Goal: Task Accomplishment & Management: Complete application form

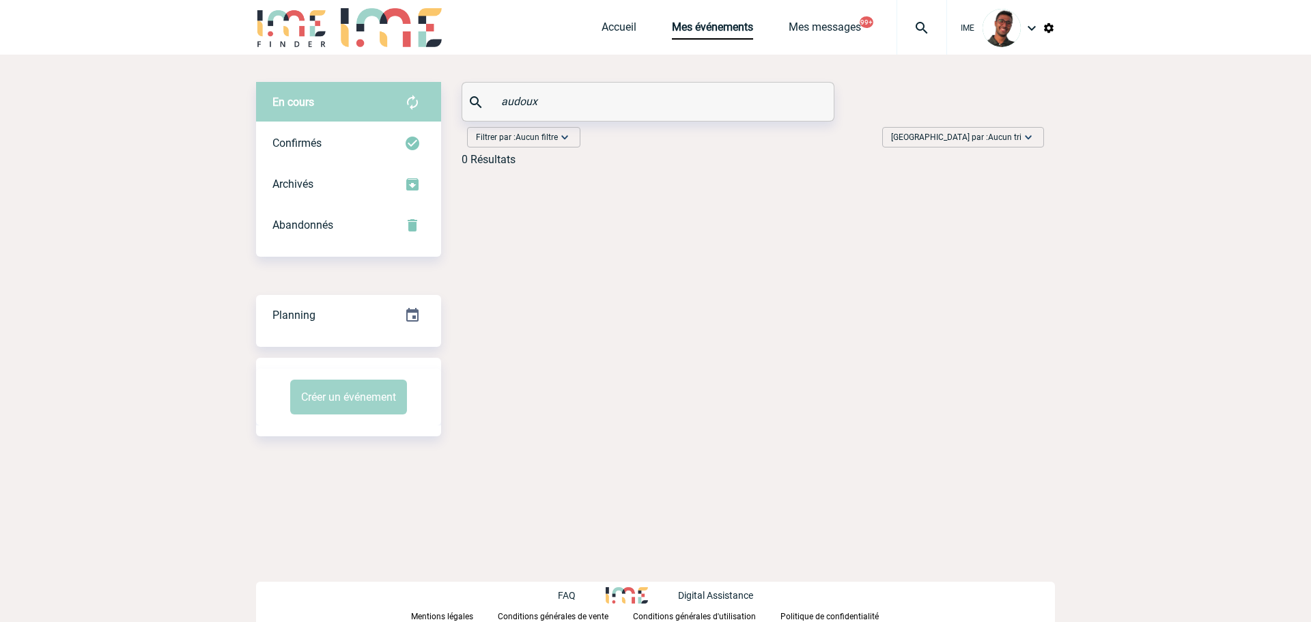
click at [289, 29] on img at bounding box center [291, 27] width 71 height 39
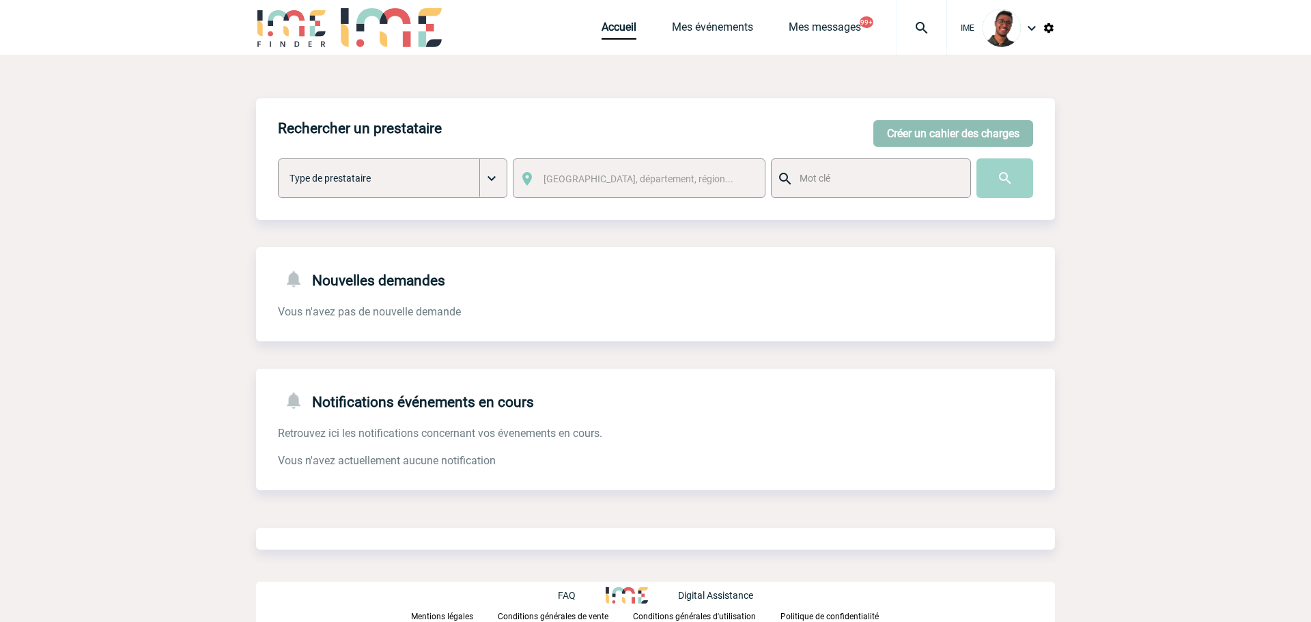
click at [998, 141] on button "Créer un cahier des charges" at bounding box center [953, 133] width 160 height 27
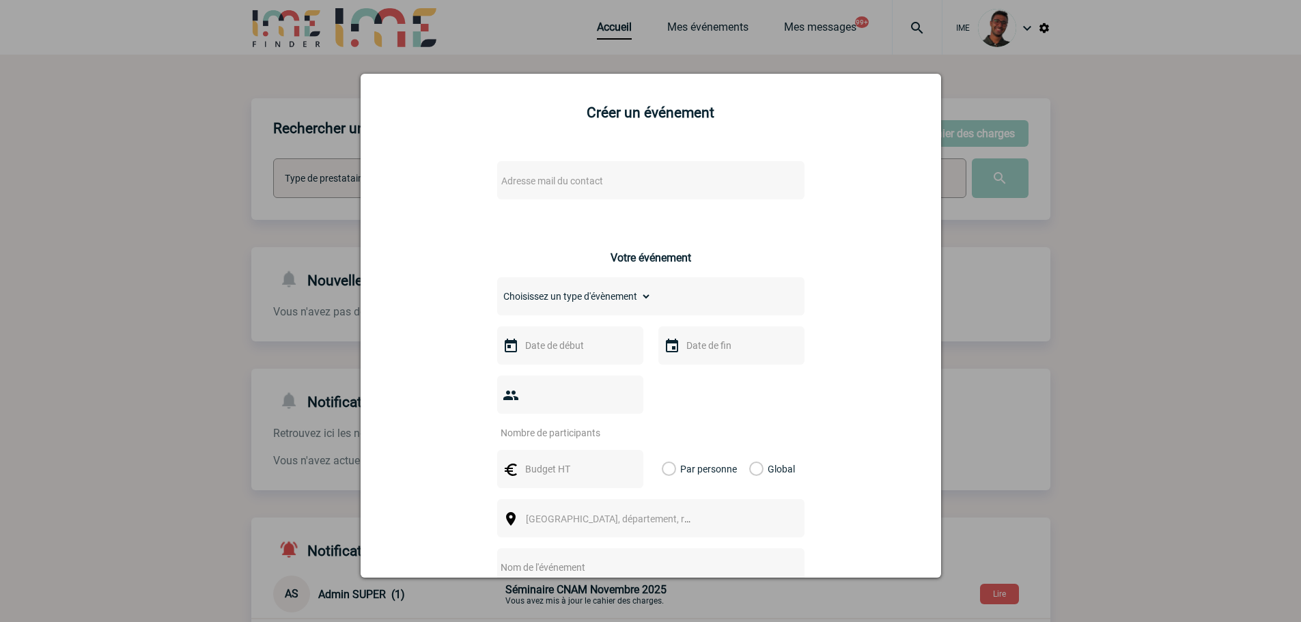
click at [531, 182] on span "Adresse mail du contact" at bounding box center [552, 180] width 102 height 11
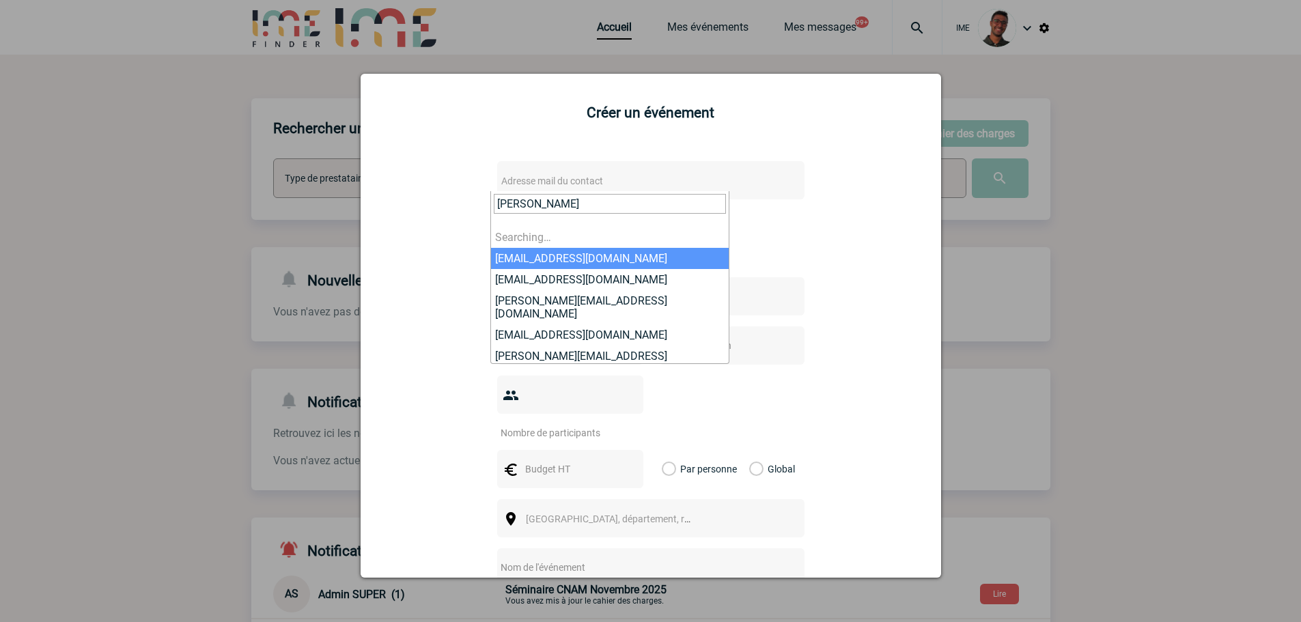
type input "pierre-antoine"
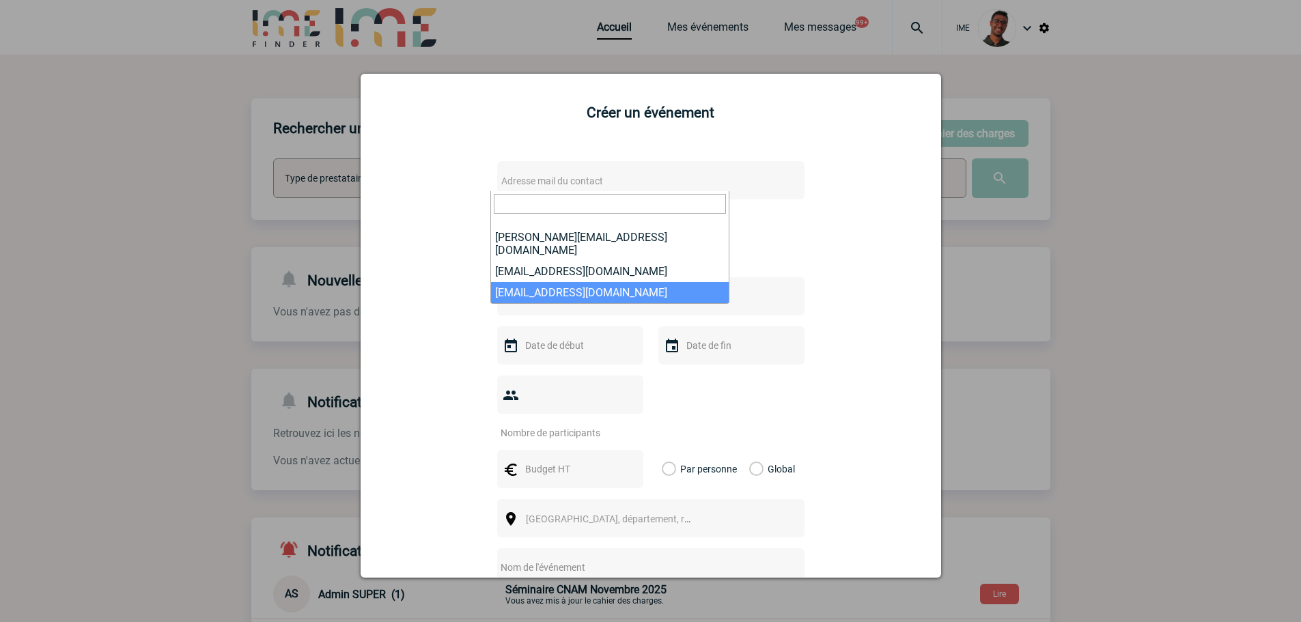
select select "129163"
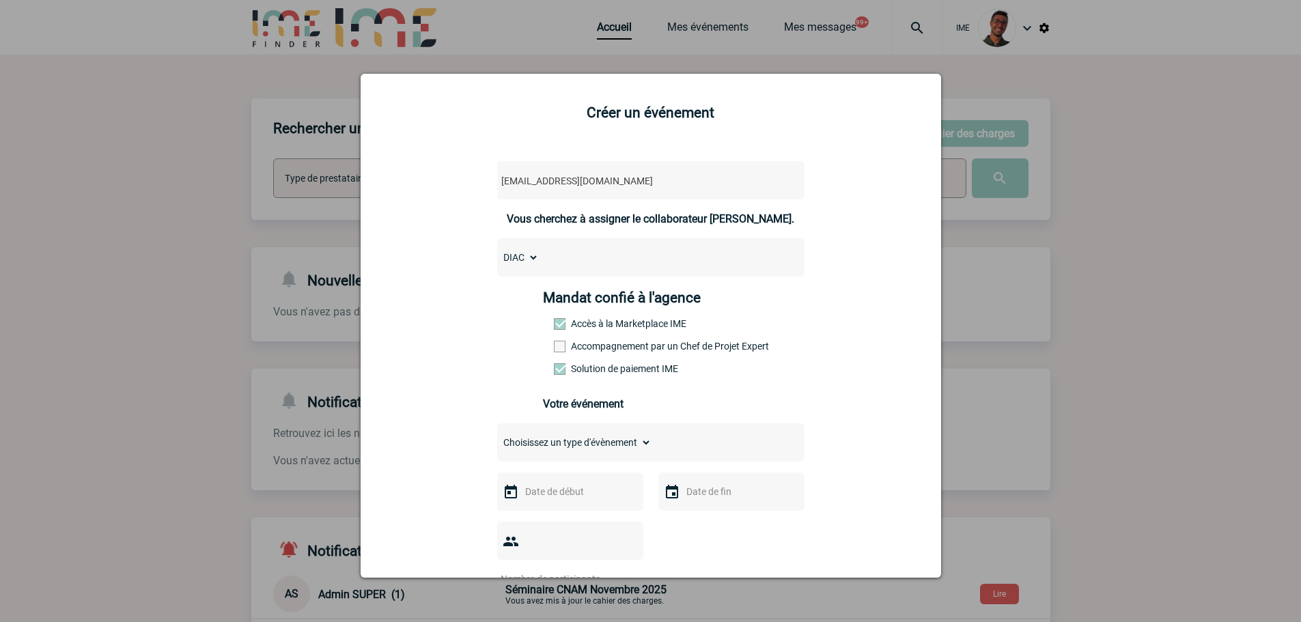
click at [602, 348] on label "Accompagnement par un Chef de Projet Expert" at bounding box center [584, 346] width 60 height 11
click at [0, 0] on input "Accompagnement par un Chef de Projet Expert" at bounding box center [0, 0] width 0 height 0
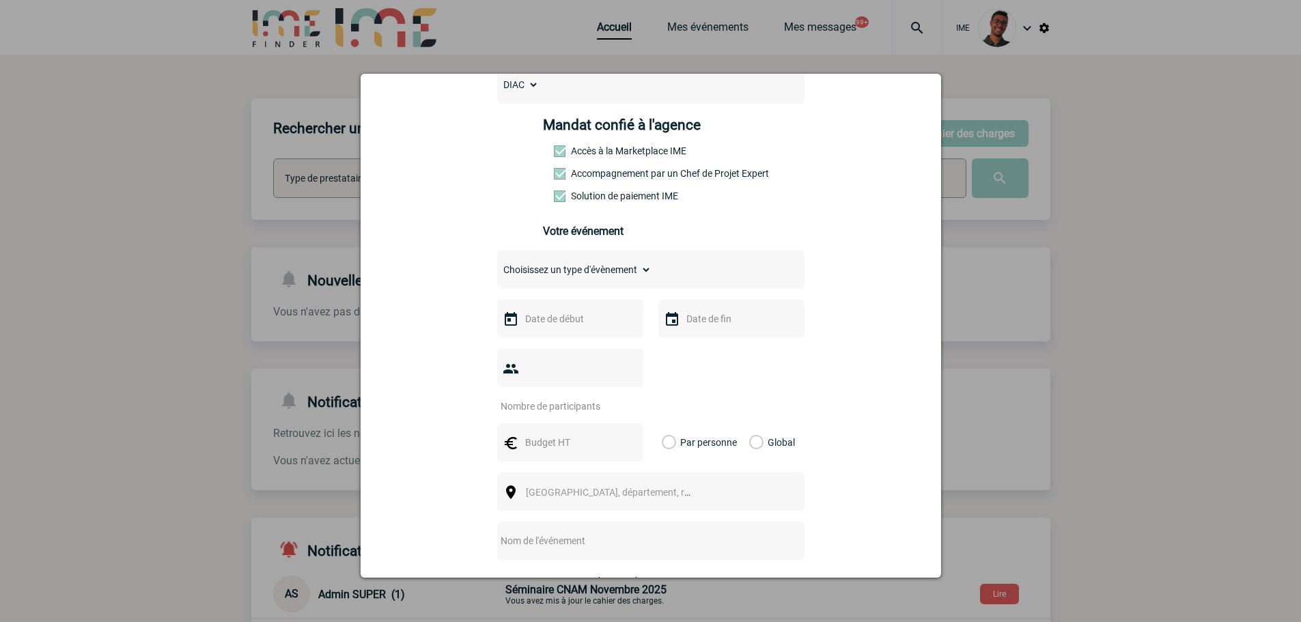
click at [597, 274] on select "Choisissez un type d'évènement Séminaire avec nuitée Séminaire sans nuitée Repa…" at bounding box center [574, 269] width 154 height 19
click at [563, 276] on select "Choisissez un type d'évènement Séminaire avec nuitée Séminaire sans nuitée Repa…" at bounding box center [574, 269] width 154 height 19
click at [587, 274] on select "Choisissez un type d'évènement Séminaire avec nuitée Séminaire sans nuitée Repa…" at bounding box center [574, 269] width 154 height 19
select select "9"
click at [497, 264] on select "Choisissez un type d'évènement Séminaire avec nuitée Séminaire sans nuitée Repa…" at bounding box center [574, 269] width 154 height 19
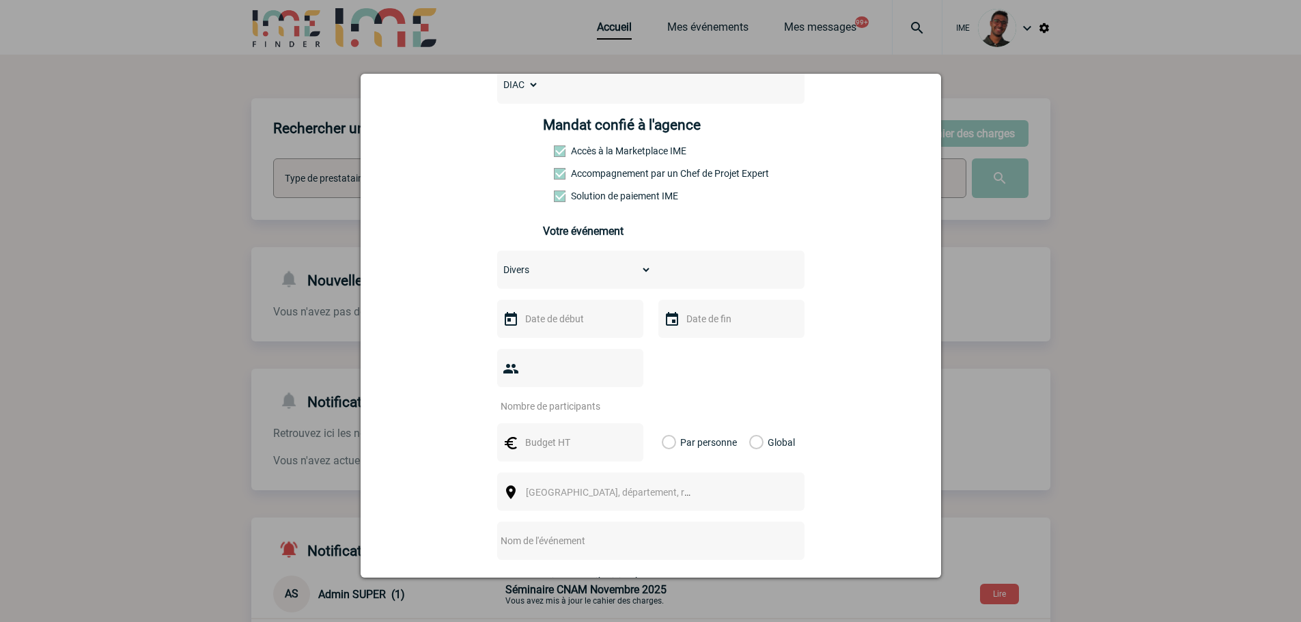
click at [560, 322] on input "text" at bounding box center [569, 319] width 94 height 18
click at [640, 404] on link "3" at bounding box center [638, 400] width 25 height 25
type input "[DATE]"
click at [714, 328] on input "text" at bounding box center [730, 319] width 94 height 18
click at [802, 396] on link "3" at bounding box center [799, 400] width 25 height 25
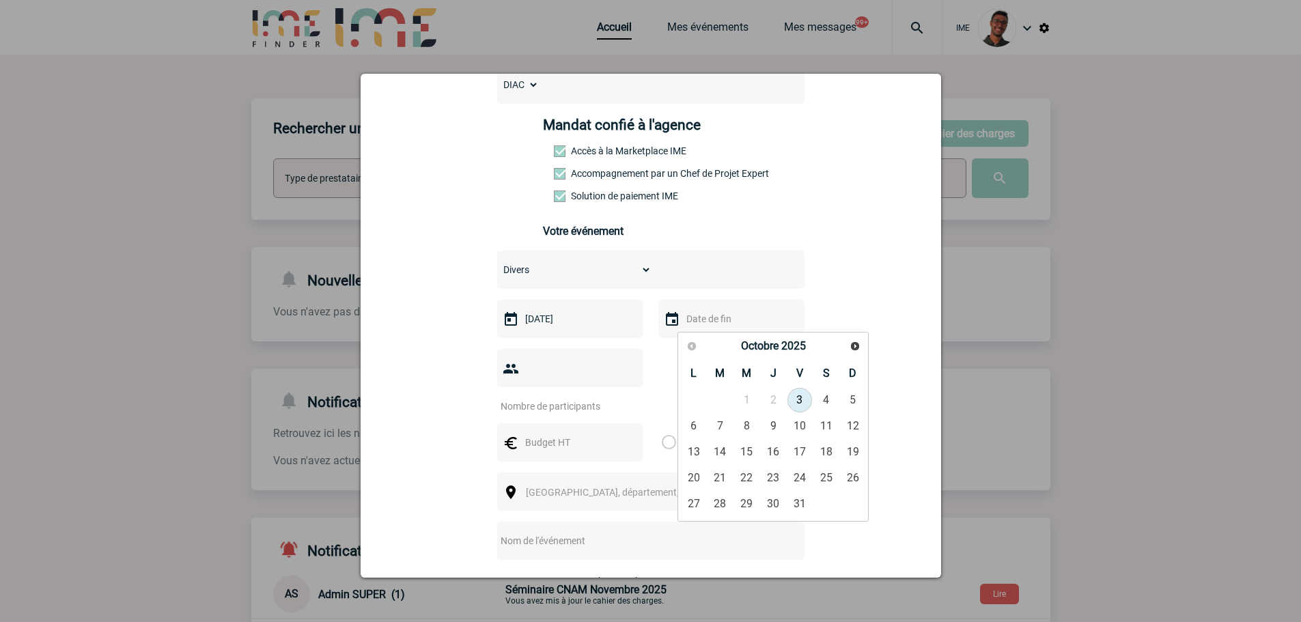
type input "[DATE]"
click at [572, 397] on input "number" at bounding box center [561, 406] width 128 height 18
type input "10"
click at [538, 434] on input "text" at bounding box center [569, 443] width 94 height 18
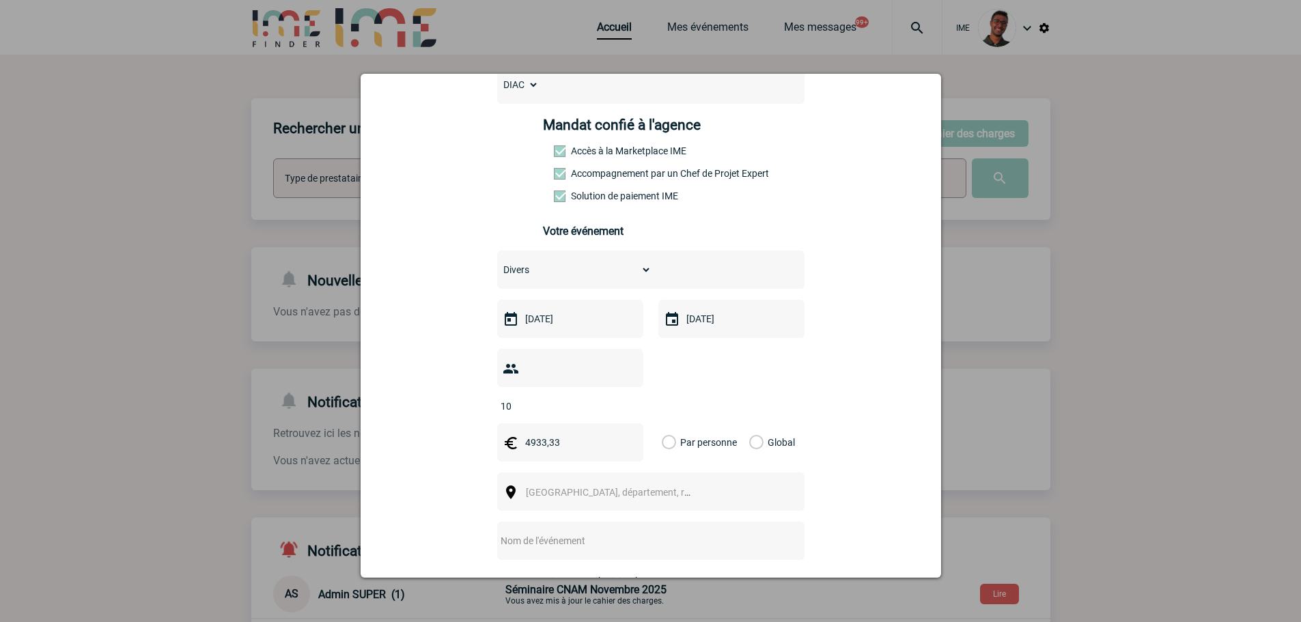
type input "4933,33"
click at [759, 423] on div "Global" at bounding box center [770, 442] width 46 height 38
click at [749, 423] on label "Global" at bounding box center [753, 442] width 9 height 38
click at [0, 0] on input "Global" at bounding box center [0, 0] width 0 height 0
click at [543, 487] on span "[GEOGRAPHIC_DATA], département, région..." at bounding box center [621, 492] width 190 height 11
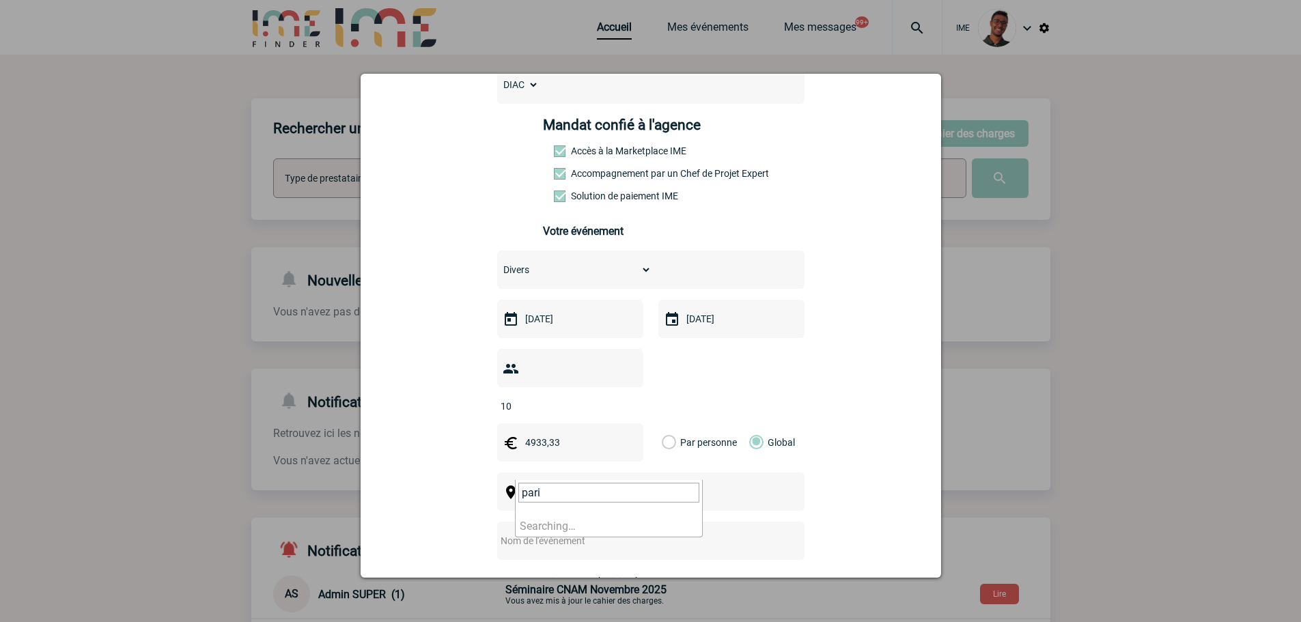
type input "paris"
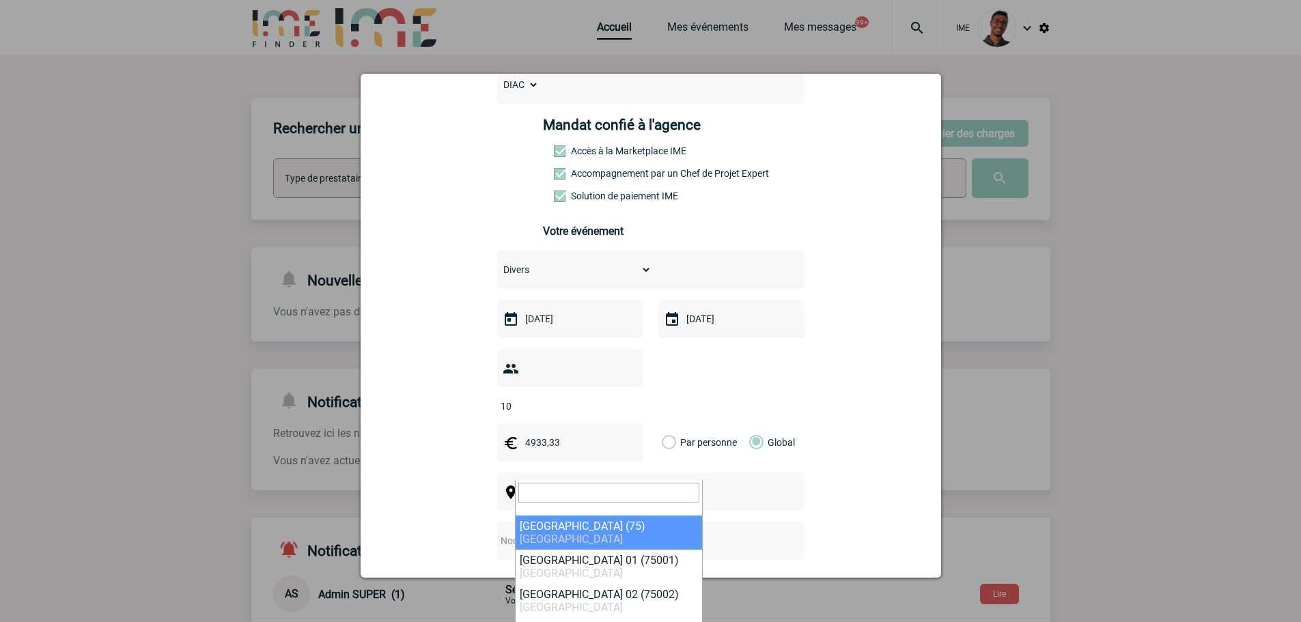
select select "3"
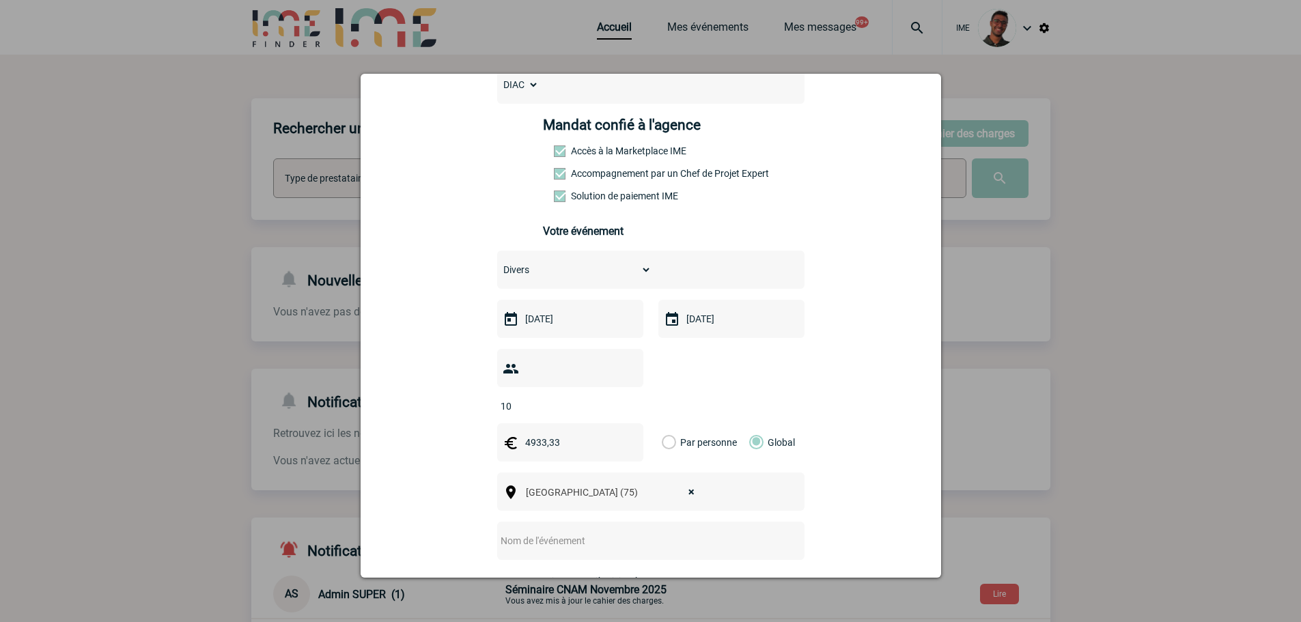
click at [537, 532] on input "text" at bounding box center [632, 541] width 271 height 18
click at [538, 532] on input "text" at bounding box center [632, 541] width 271 height 18
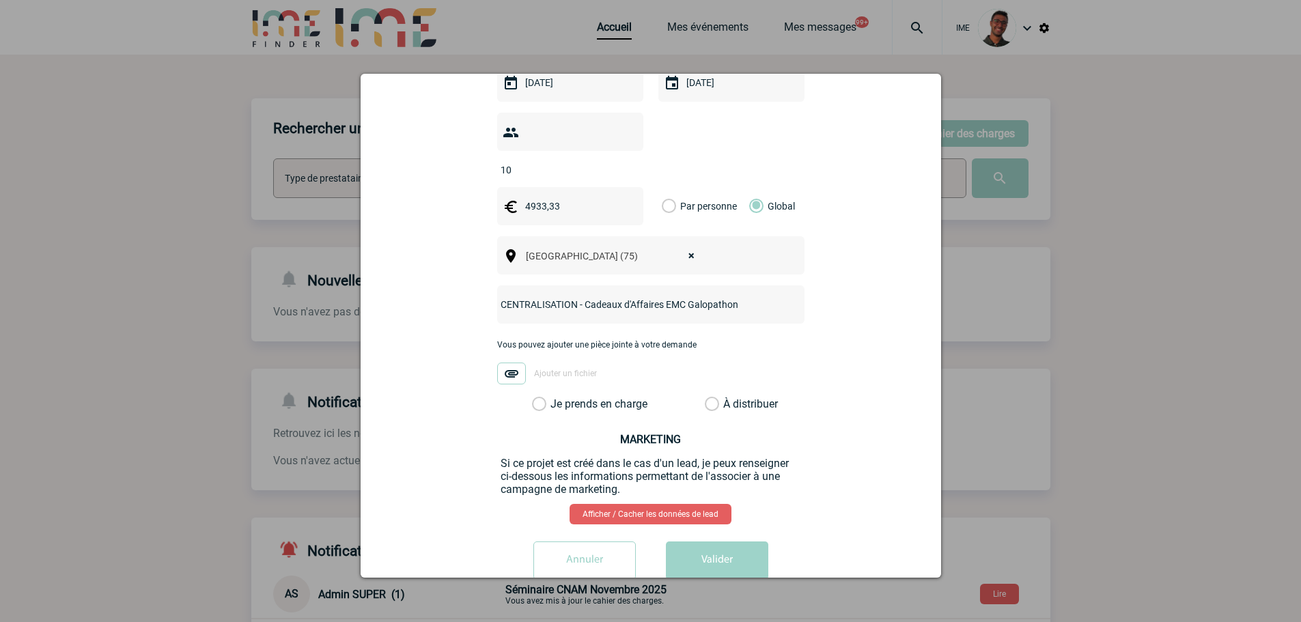
scroll to position [410, 0]
type input "CENTRALISATION - Cadeaux d'Affaires EMC Galopathon"
click at [555, 397] on label "Je prends en charge" at bounding box center [543, 404] width 23 height 14
click at [0, 0] on input "Je prends en charge" at bounding box center [0, 0] width 0 height 0
click at [716, 542] on button "Valider" at bounding box center [717, 560] width 102 height 38
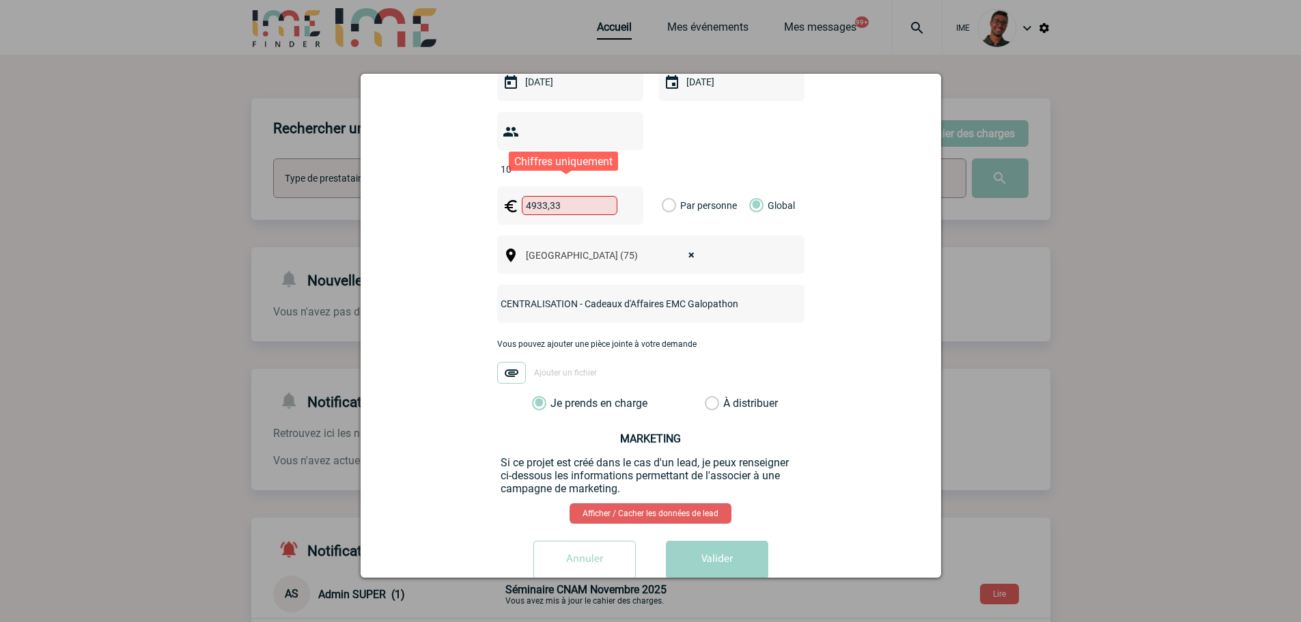
drag, startPoint x: 546, startPoint y: 186, endPoint x: 571, endPoint y: 186, distance: 25.9
click at [571, 196] on input "4933,33" at bounding box center [570, 205] width 96 height 19
type input "4933"
click at [709, 397] on label "À distribuer" at bounding box center [712, 404] width 14 height 14
click at [0, 0] on input "À distribuer" at bounding box center [0, 0] width 0 height 0
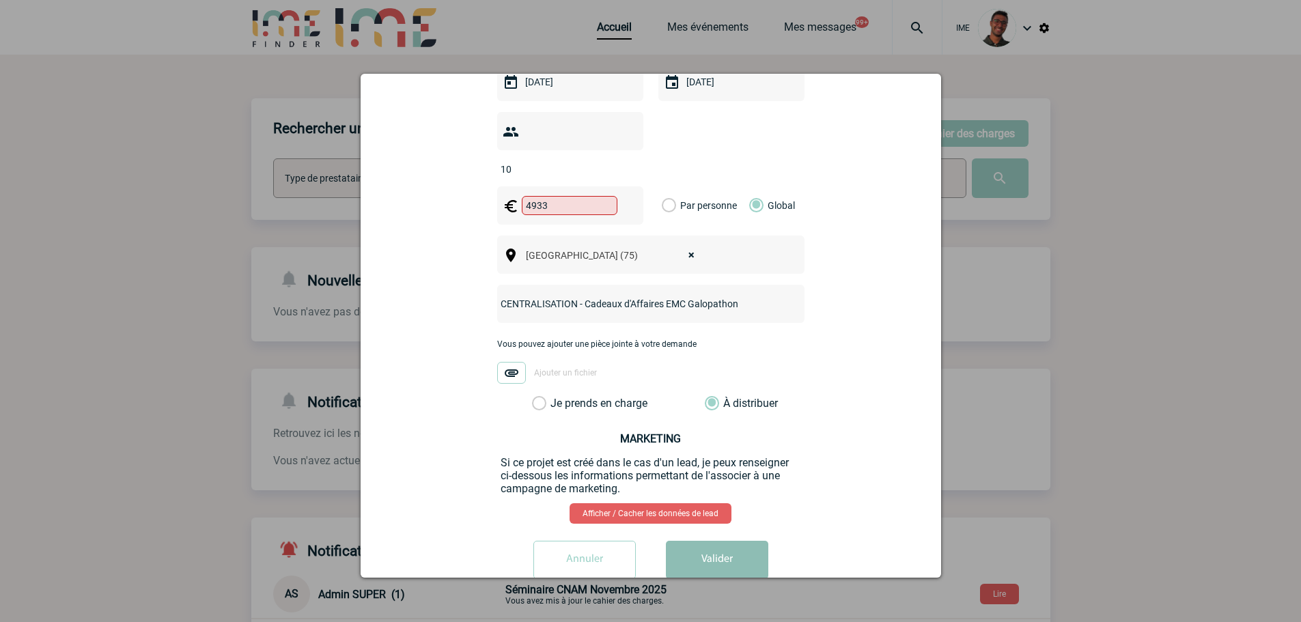
click at [696, 541] on button "Valider" at bounding box center [717, 560] width 102 height 38
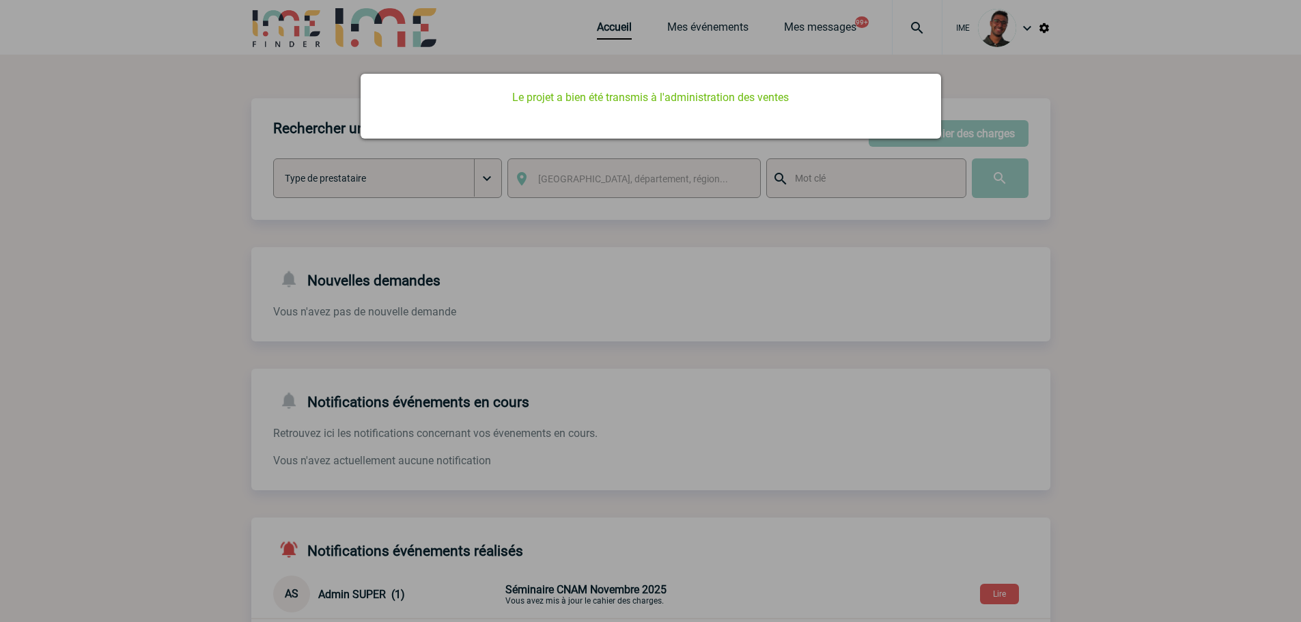
click at [328, 303] on div at bounding box center [650, 311] width 1301 height 622
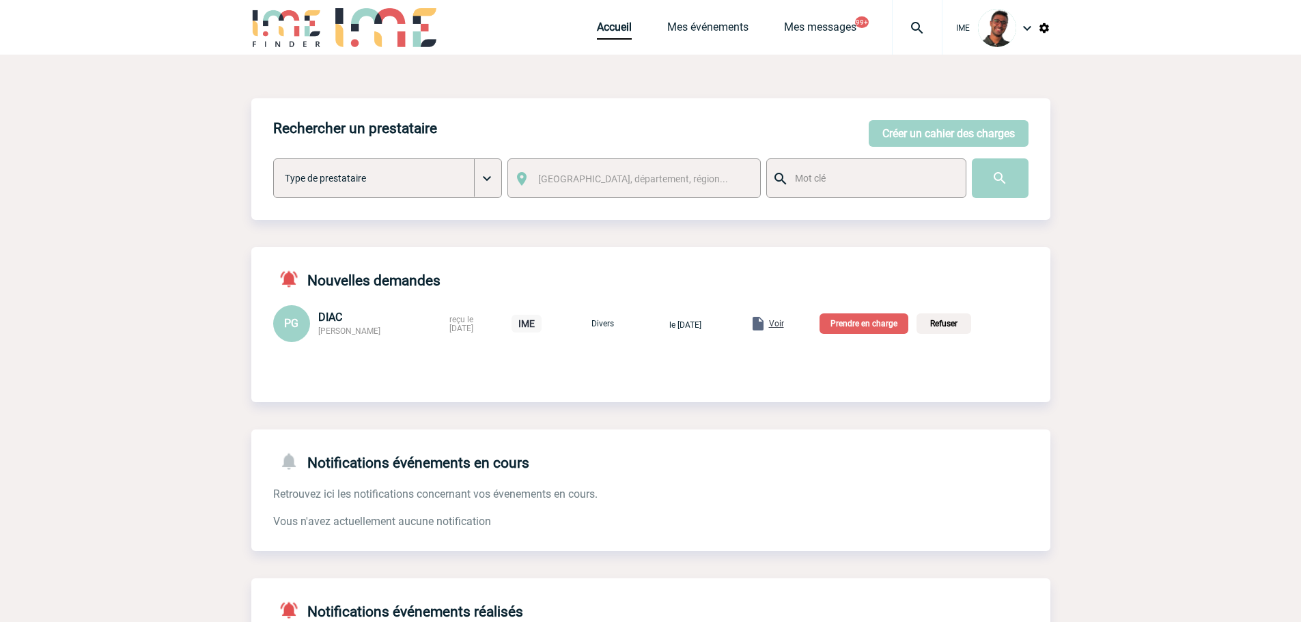
click at [784, 327] on span "Voir" at bounding box center [776, 324] width 15 height 10
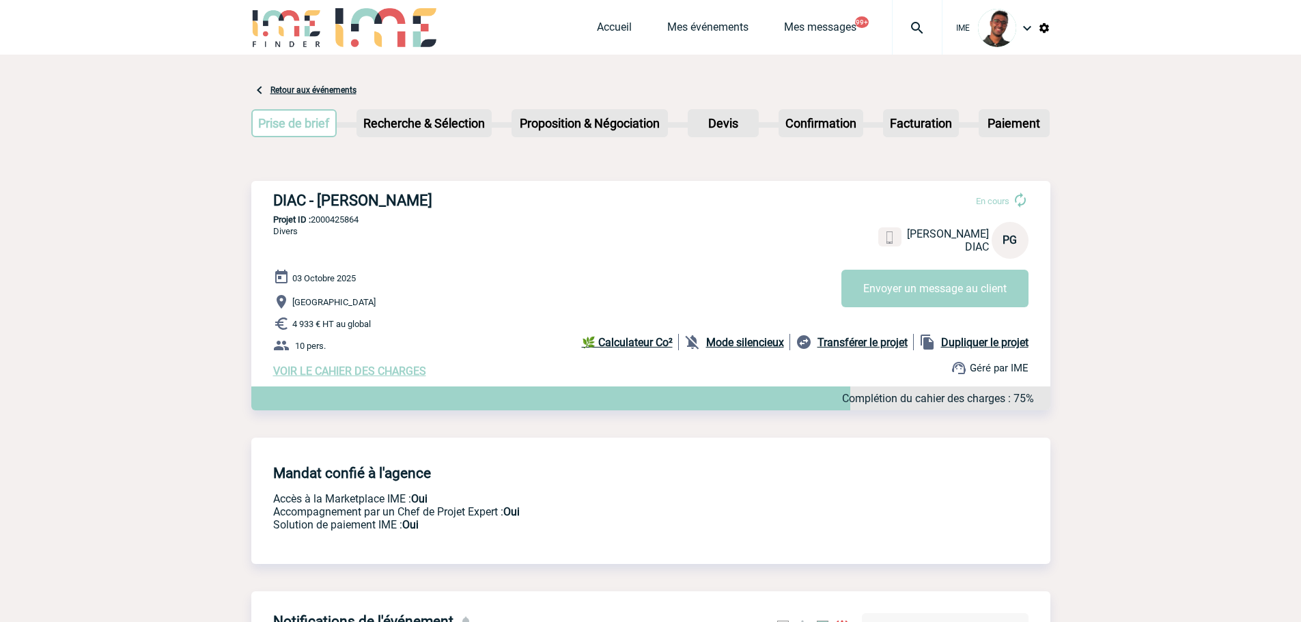
click at [345, 222] on p "Projet ID : 2000425864" at bounding box center [650, 219] width 799 height 10
copy p "2000425864"
click at [353, 253] on div "DIAC - Pierre-Antoine GERVY En cours Pierre-Antoine GERVY DIAC PG Envoyer un me…" at bounding box center [650, 285] width 799 height 208
click at [604, 340] on b "🌿 Calculateur Co²" at bounding box center [627, 342] width 91 height 13
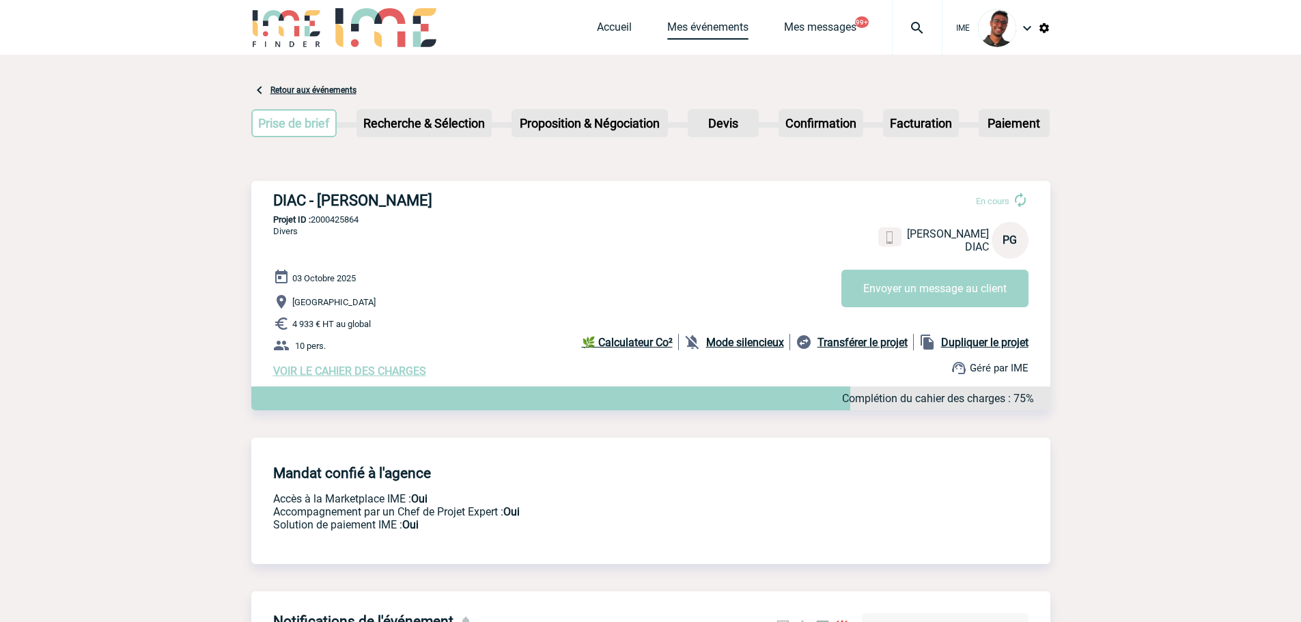
click at [707, 28] on link "Mes événements" at bounding box center [707, 29] width 81 height 19
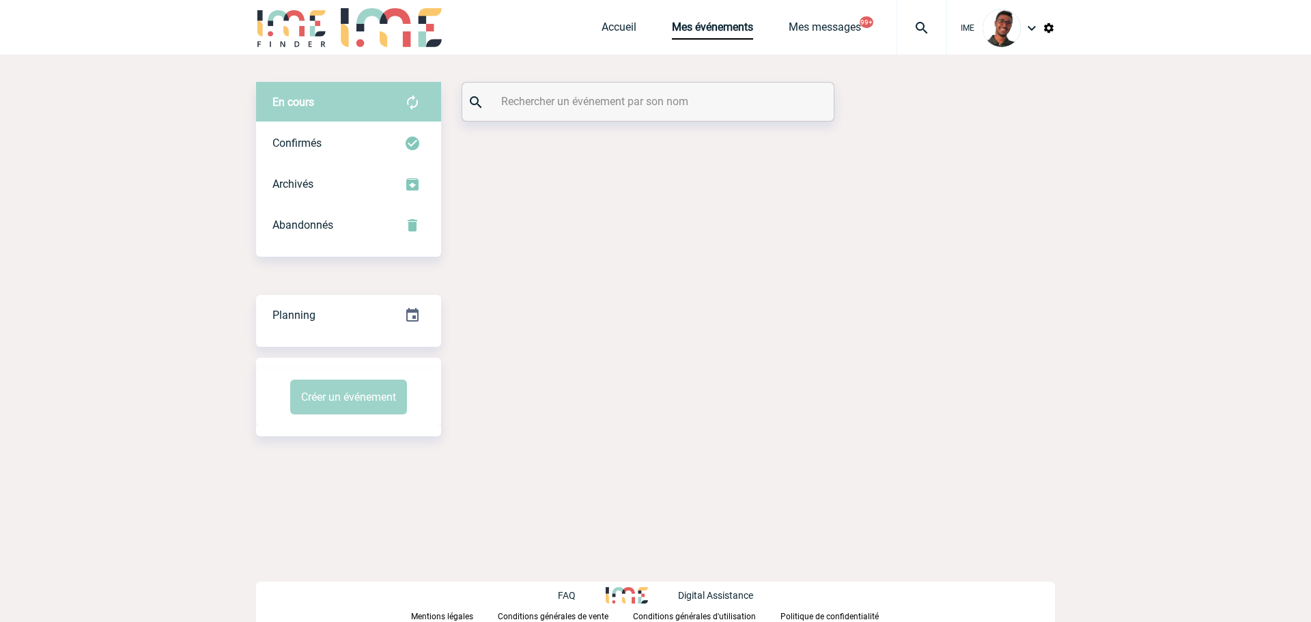
click at [625, 97] on input "text" at bounding box center [650, 101] width 304 height 20
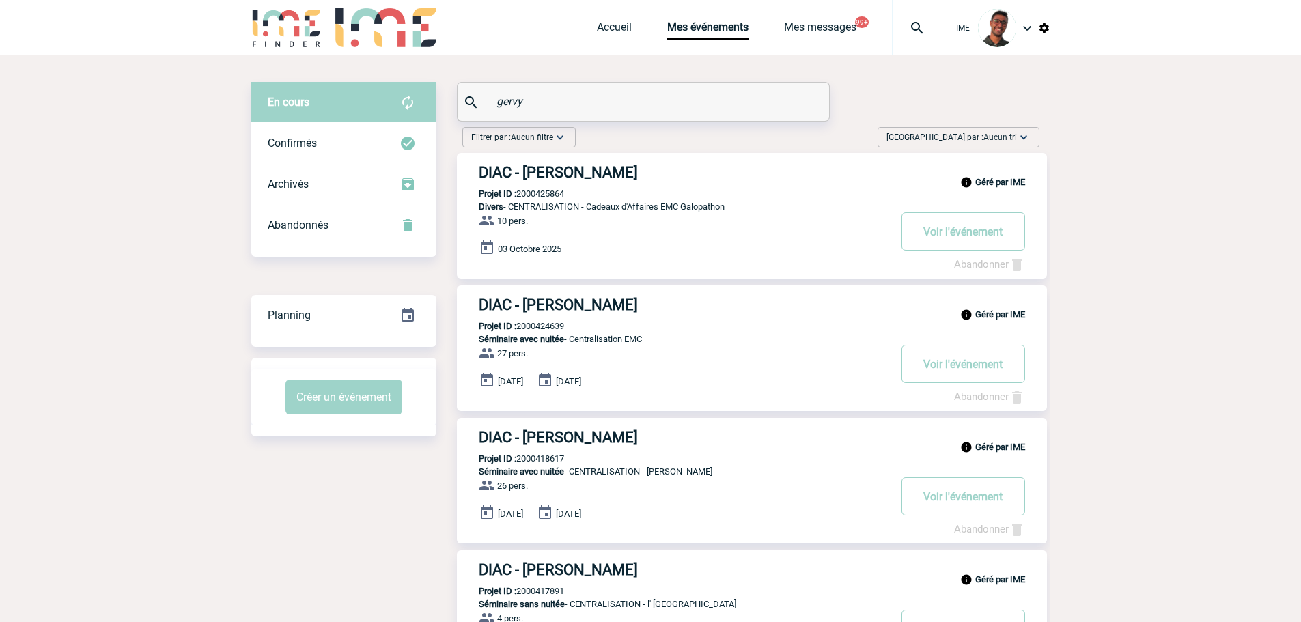
click at [542, 326] on p "Projet ID : 2000424639" at bounding box center [510, 326] width 107 height 10
copy p "2000424639"
click at [541, 326] on p "Projet ID : 2000424639" at bounding box center [510, 326] width 107 height 10
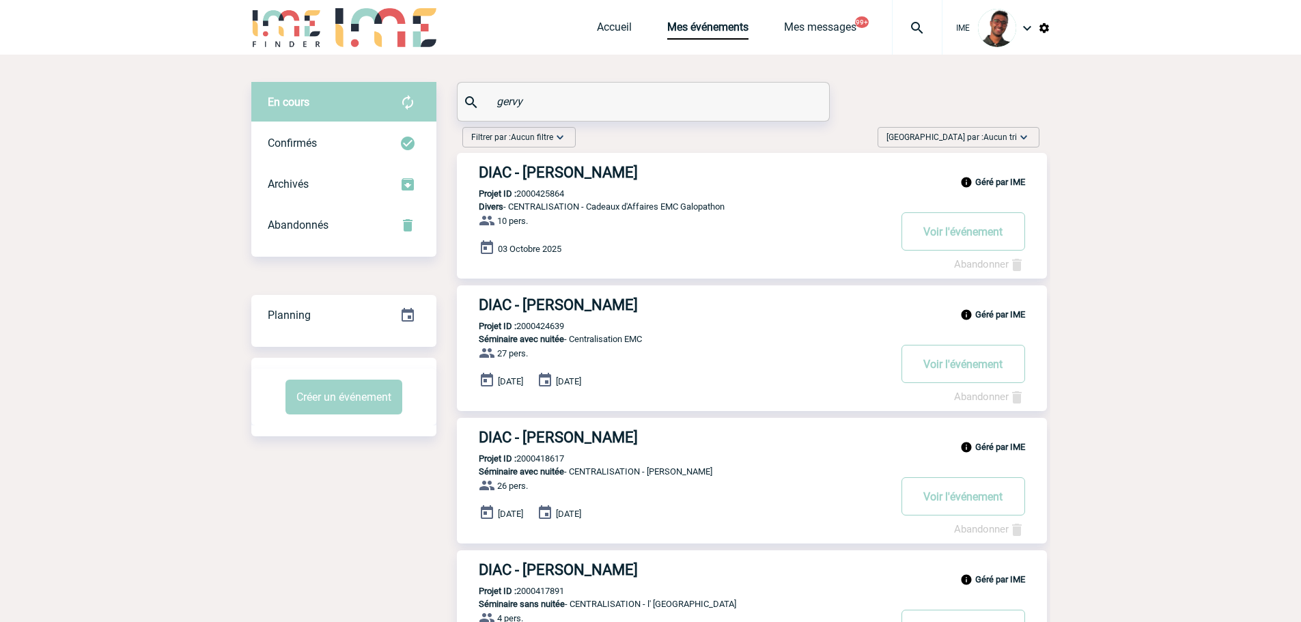
copy p "2000424639"
drag, startPoint x: 550, startPoint y: 66, endPoint x: 542, endPoint y: 1, distance: 66.0
click at [550, 66] on div "En cours En cours Confirmés Archivés Abandonnés En cours Confirmés Archivés Aba…" at bounding box center [650, 408] width 799 height 707
drag, startPoint x: 582, startPoint y: 101, endPoint x: 481, endPoint y: 98, distance: 101.1
click at [481, 98] on div "gervy" at bounding box center [642, 102] width 371 height 38
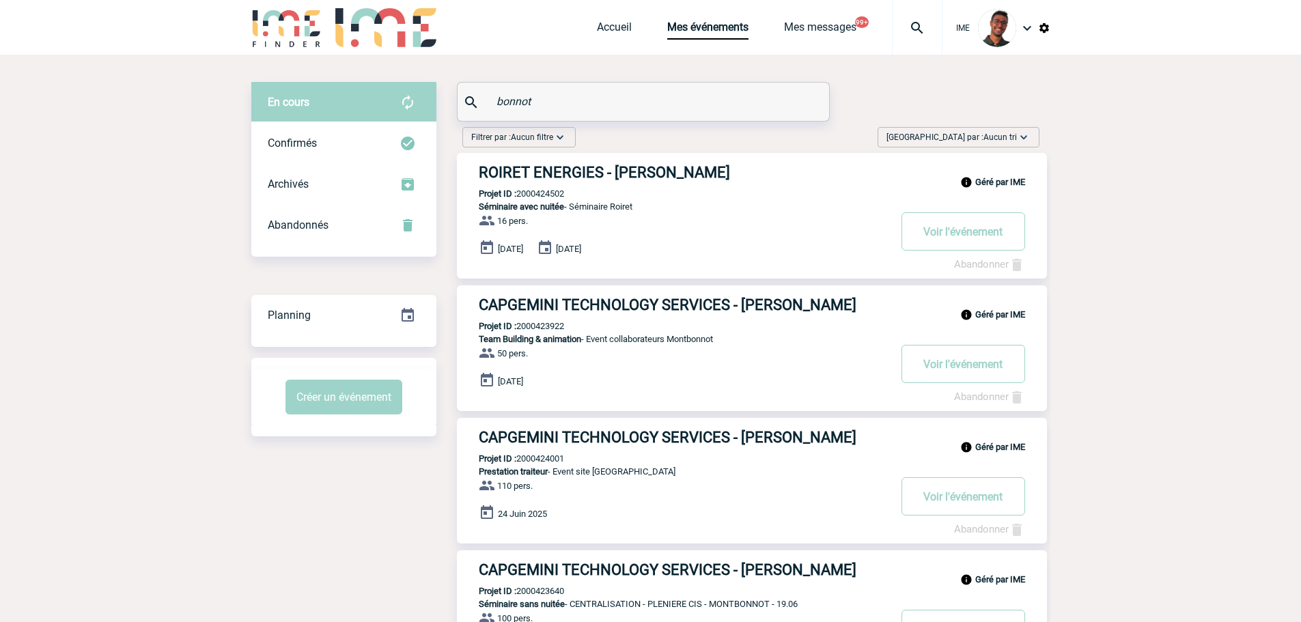
type input "bonnot"
click at [573, 173] on h3 "ROIRET ENERGIES - Laurent BONNOT" at bounding box center [684, 172] width 410 height 17
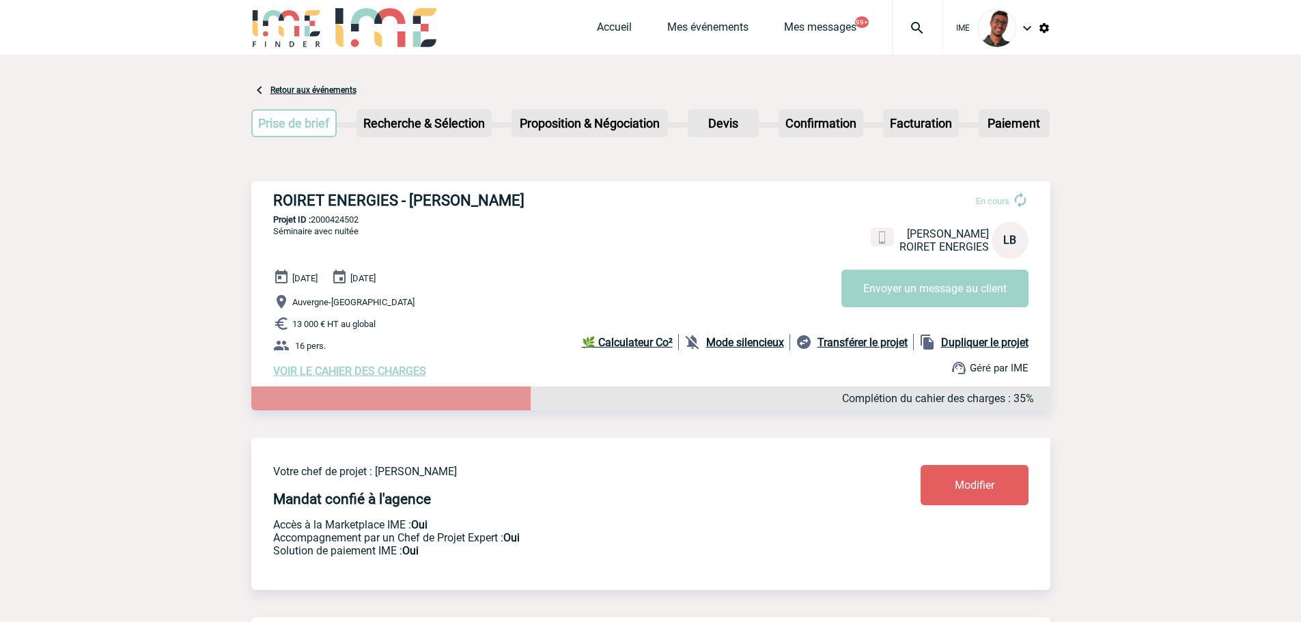
click at [348, 213] on div "ROIRET ENERGIES - [PERSON_NAME] En cours [PERSON_NAME] ROIRET ENERGIES LB Envoy…" at bounding box center [650, 285] width 799 height 208
click at [349, 216] on div "ROIRET ENERGIES - [PERSON_NAME] En cours [PERSON_NAME] ROIRET ENERGIES LB Envoy…" at bounding box center [650, 285] width 799 height 208
click at [349, 216] on p "Projet ID : 2000424502" at bounding box center [650, 219] width 799 height 10
copy p "2000424502"
click at [377, 236] on div "ROIRET ENERGIES - [PERSON_NAME] En cours [PERSON_NAME] ROIRET ENERGIES LB Envoy…" at bounding box center [650, 285] width 799 height 208
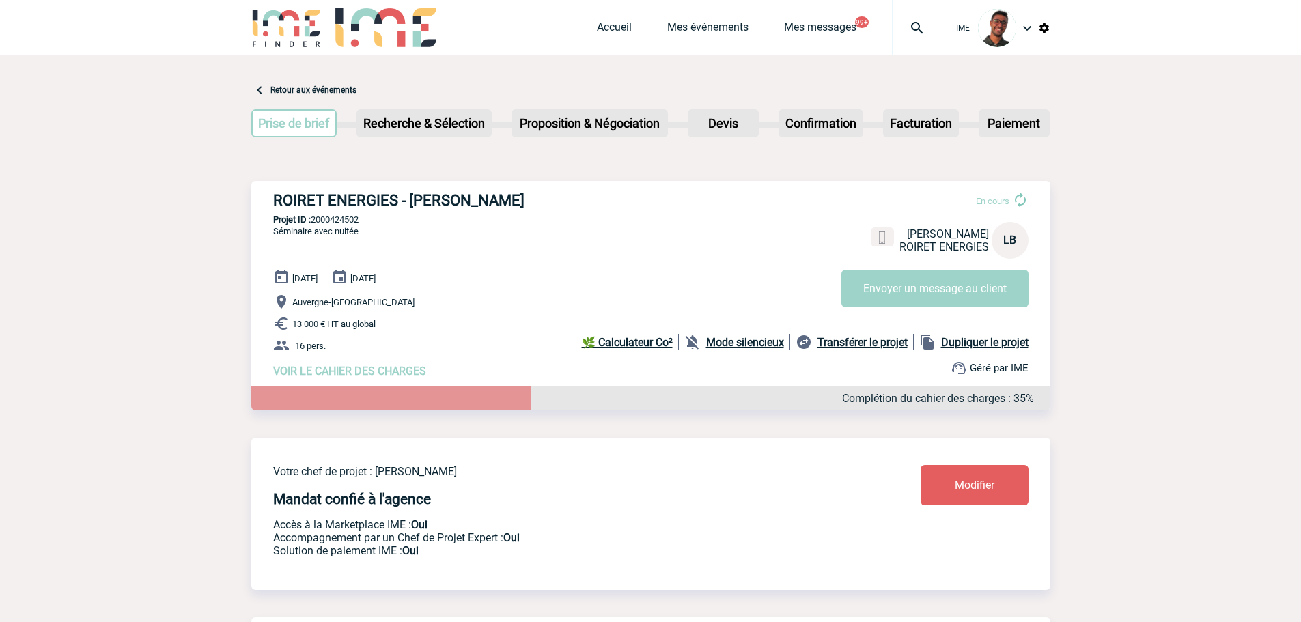
click at [308, 31] on img at bounding box center [286, 27] width 71 height 39
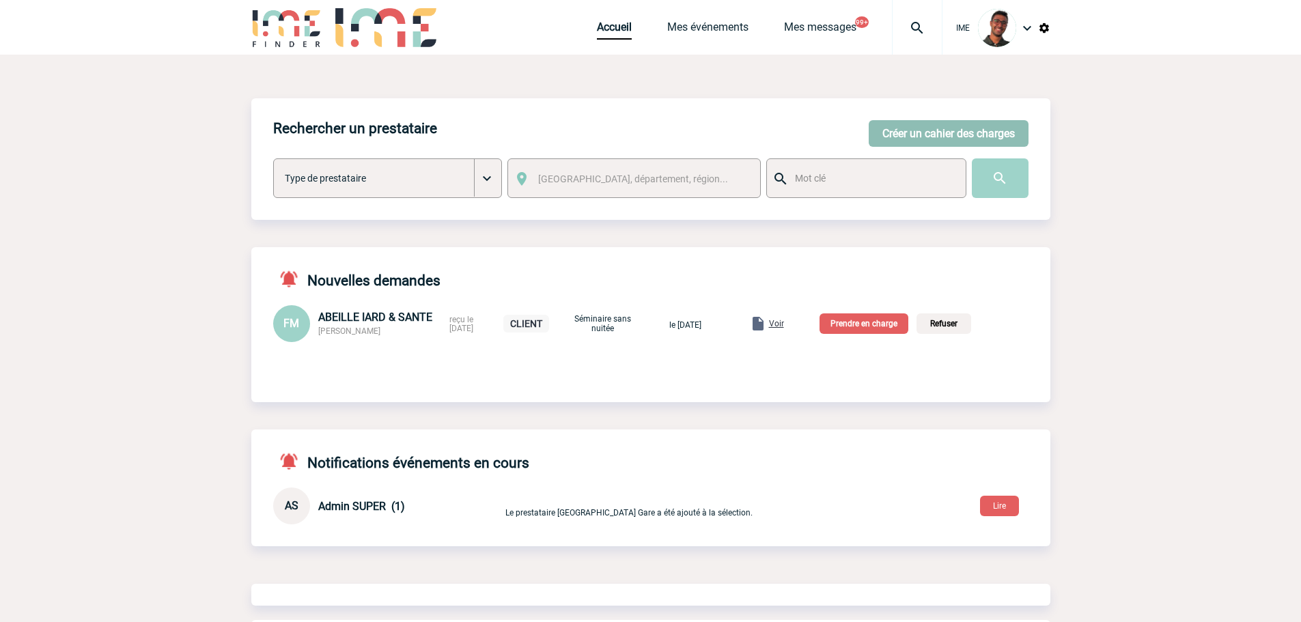
click at [895, 136] on button "Créer un cahier des charges" at bounding box center [948, 133] width 160 height 27
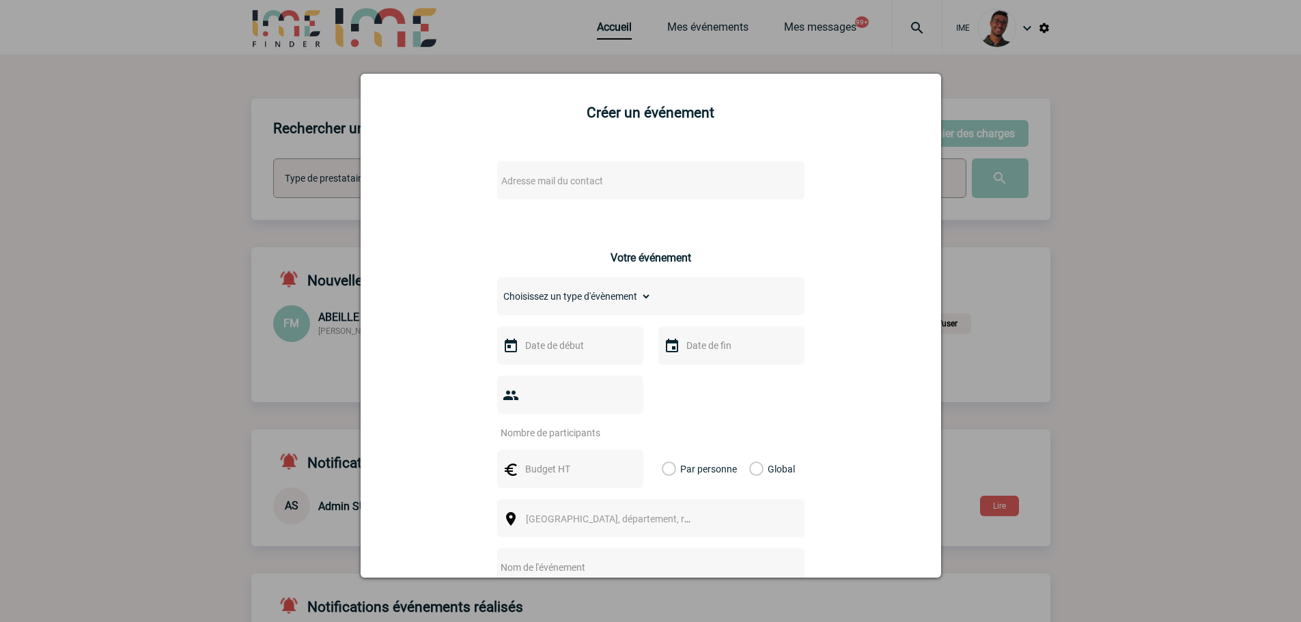
click at [658, 171] on div "Adresse mail du contact" at bounding box center [650, 180] width 307 height 38
click at [643, 184] on span "Adresse mail du contact" at bounding box center [615, 180] width 239 height 19
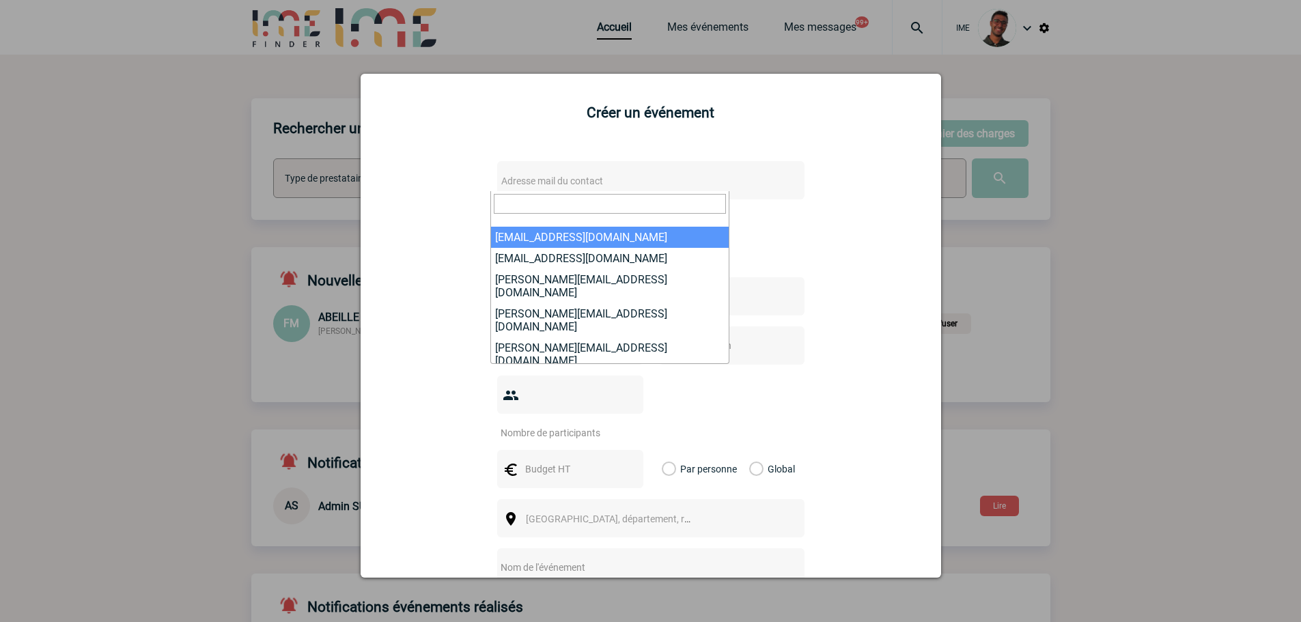
click at [526, 198] on input "search" at bounding box center [610, 204] width 232 height 20
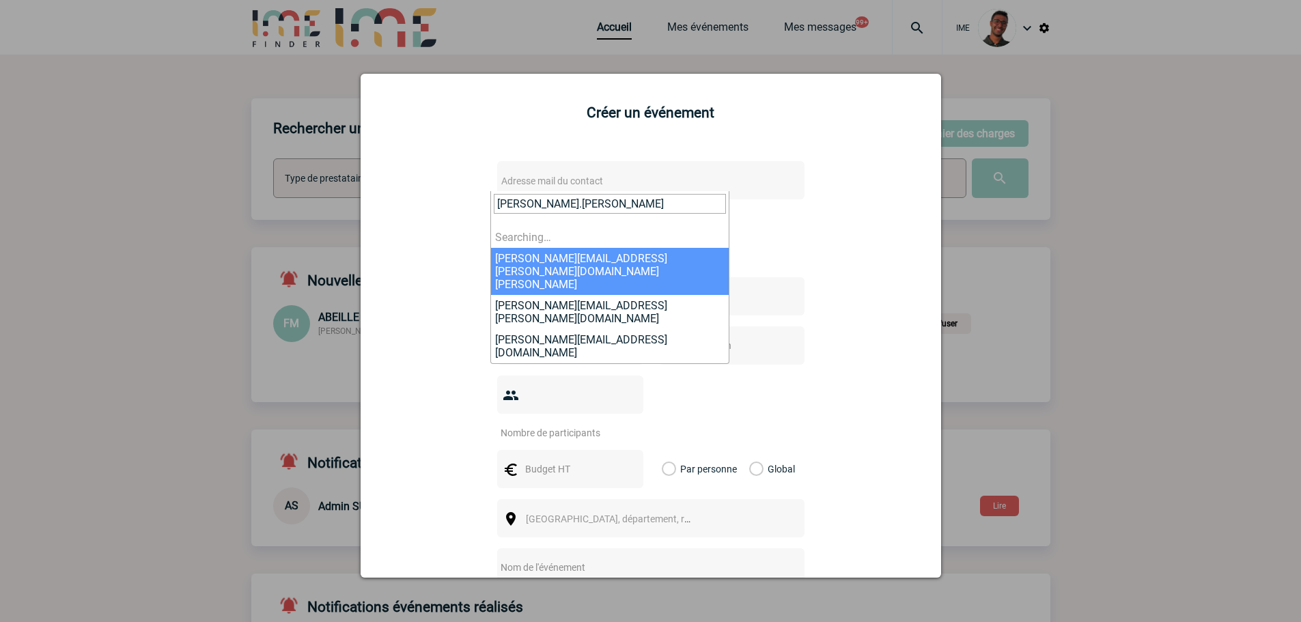
type input "[PERSON_NAME].[PERSON_NAME]"
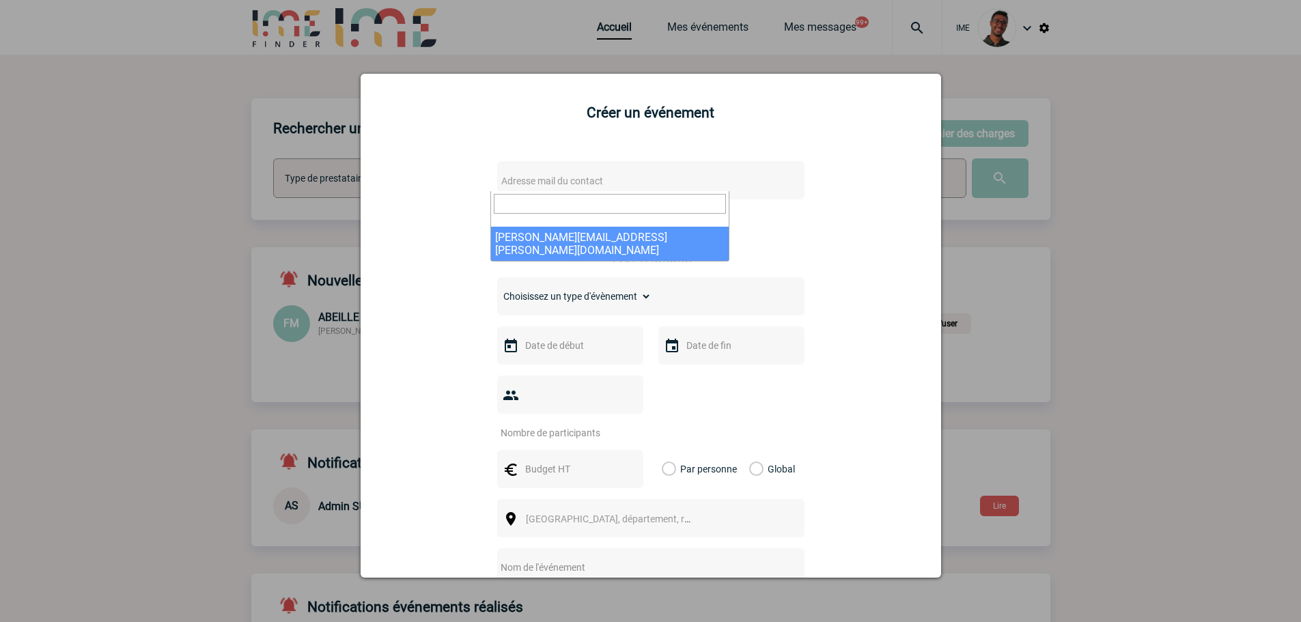
select select "133100"
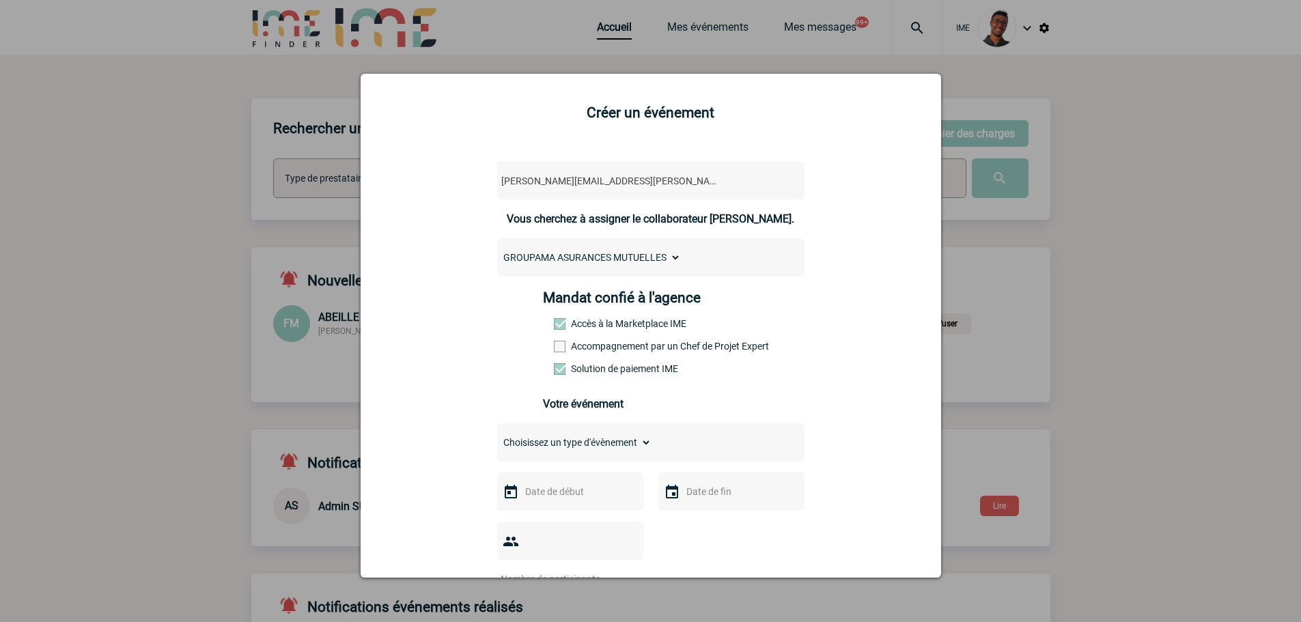
click at [570, 345] on label "Accompagnement par un Chef de Projet Expert" at bounding box center [584, 346] width 60 height 11
click at [0, 0] on input "Accompagnement par un Chef de Projet Expert" at bounding box center [0, 0] width 0 height 0
click at [565, 430] on div "Choisissez un type d'évènement Séminaire avec nuitée Séminaire sans nuitée Repa…" at bounding box center [650, 442] width 307 height 38
click at [565, 452] on select "Choisissez un type d'évènement Séminaire avec nuitée Séminaire sans nuitée Repa…" at bounding box center [574, 442] width 154 height 19
click at [497, 436] on select "Choisissez un type d'évènement Séminaire avec nuitée Séminaire sans nuitée Repa…" at bounding box center [574, 442] width 154 height 19
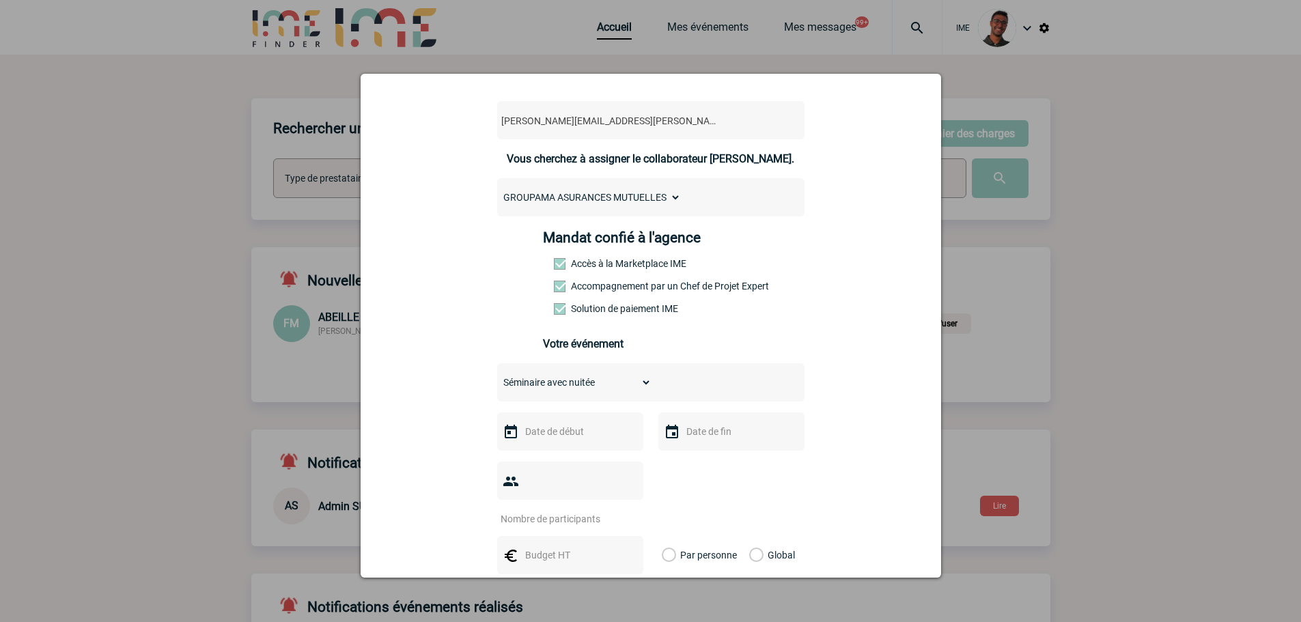
scroll to position [137, 0]
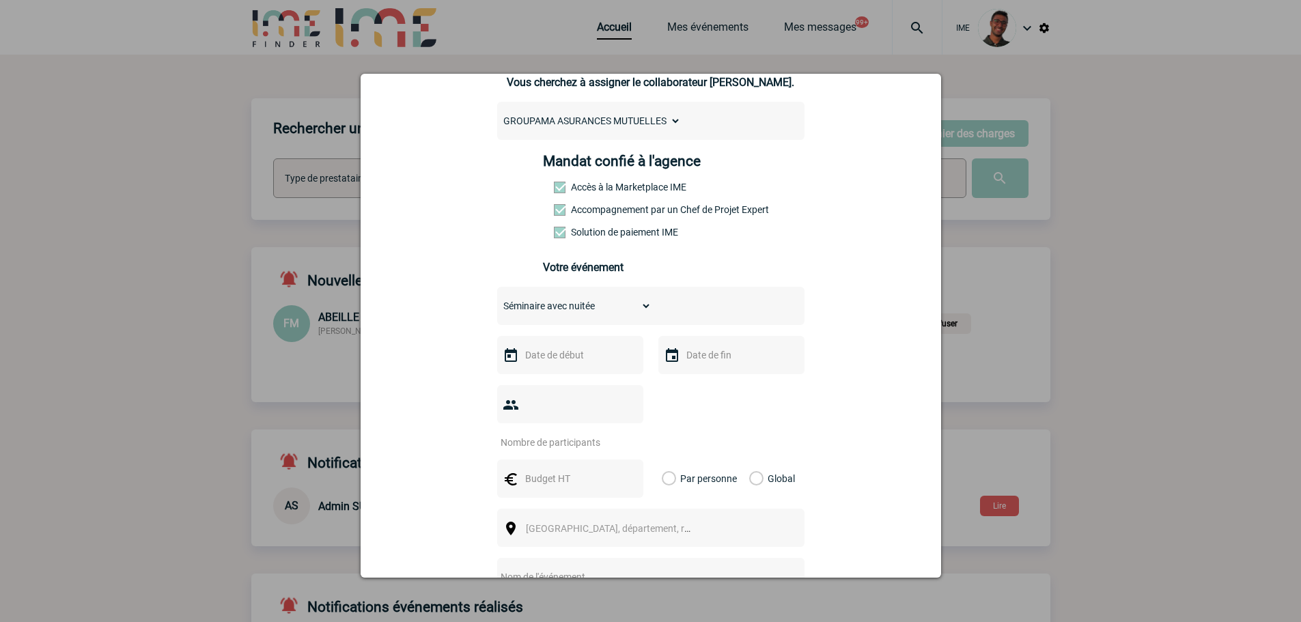
click at [583, 306] on select "Choisissez un type d'évènement Séminaire avec nuitée Séminaire sans nuitée Repa…" at bounding box center [574, 305] width 154 height 19
click at [497, 300] on select "Choisissez un type d'évènement Séminaire avec nuitée Séminaire sans nuitée Repa…" at bounding box center [574, 305] width 154 height 19
click at [588, 312] on select "Choisissez un type d'évènement Séminaire avec nuitée Séminaire sans nuitée Repa…" at bounding box center [574, 305] width 154 height 19
select select "3"
click at [497, 300] on select "Choisissez un type d'évènement Séminaire avec nuitée Séminaire sans nuitée Repa…" at bounding box center [574, 305] width 154 height 19
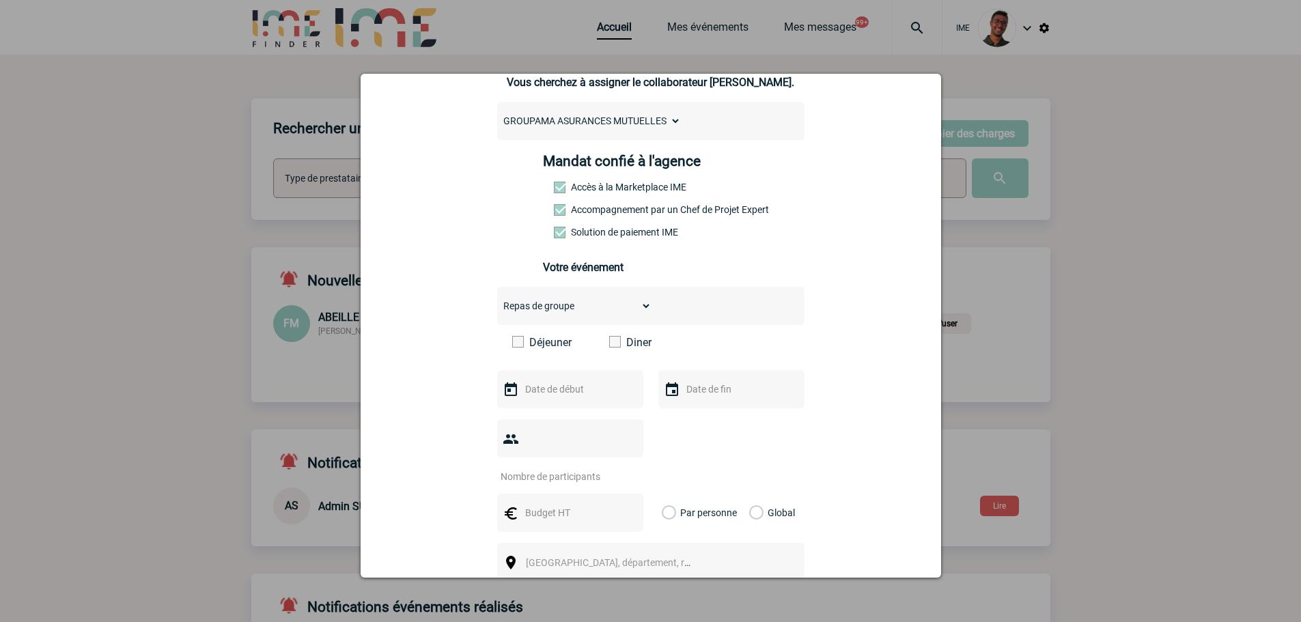
click at [561, 345] on label "Déjeuner" at bounding box center [551, 342] width 79 height 13
click at [0, 0] on input "Déjeuner" at bounding box center [0, 0] width 0 height 0
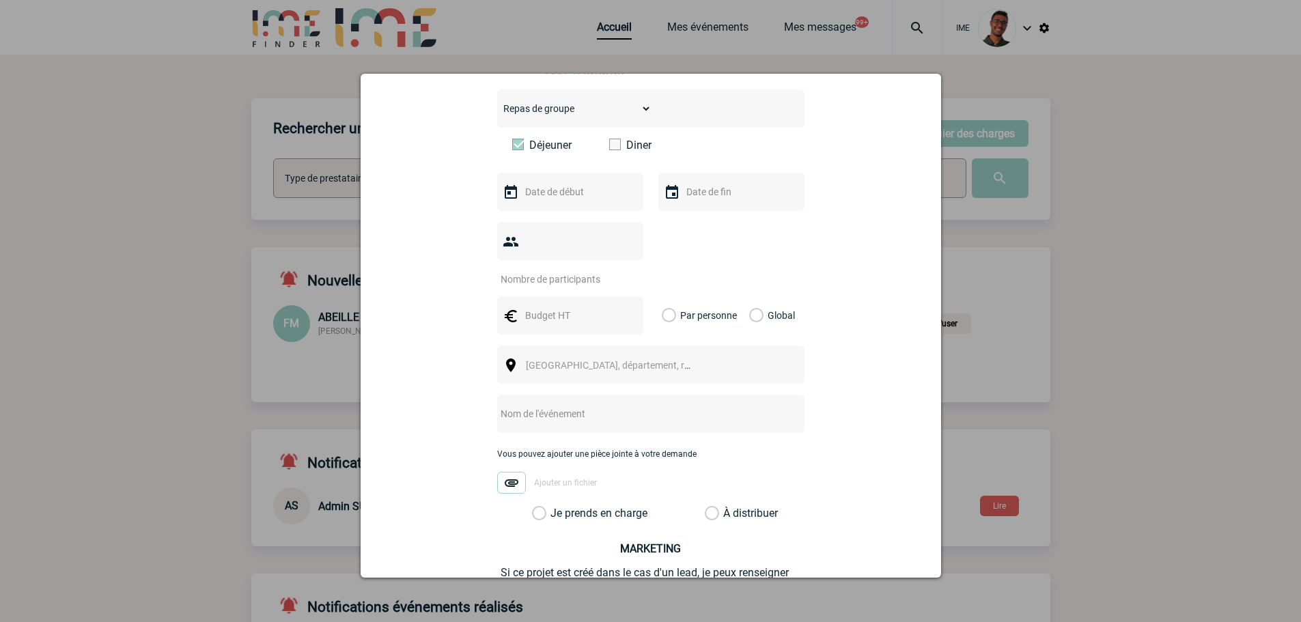
scroll to position [341, 0]
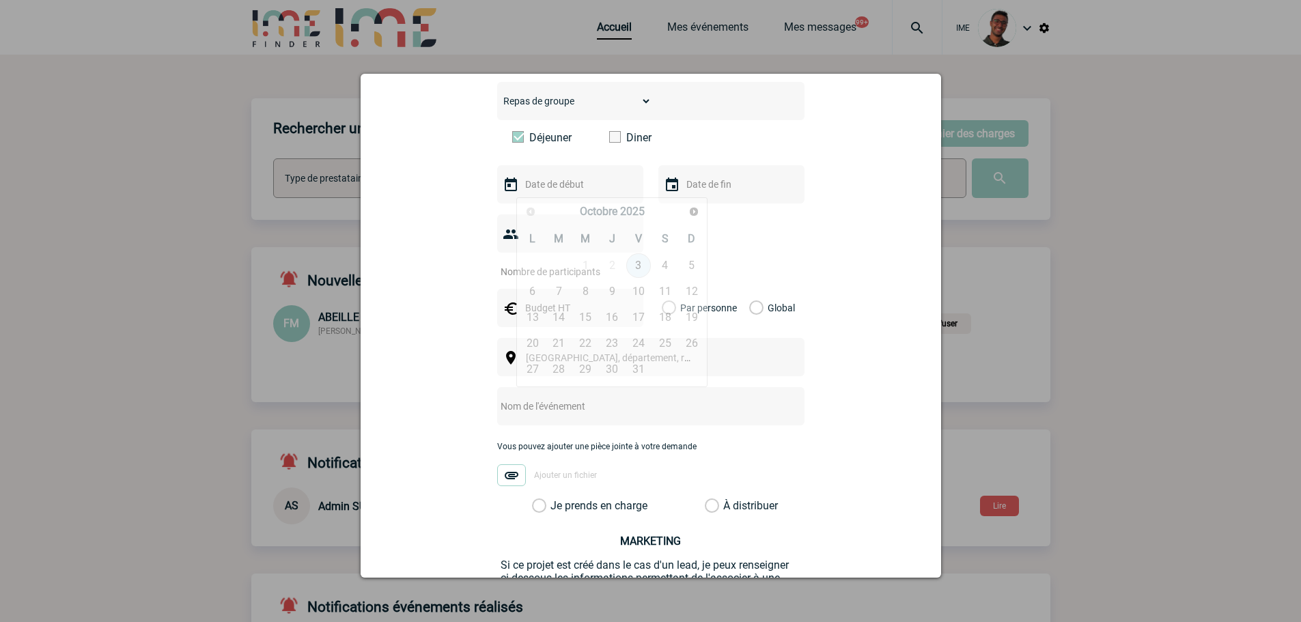
click at [556, 193] on input "text" at bounding box center [569, 184] width 94 height 18
click at [692, 212] on span "Suivant" at bounding box center [693, 211] width 11 height 11
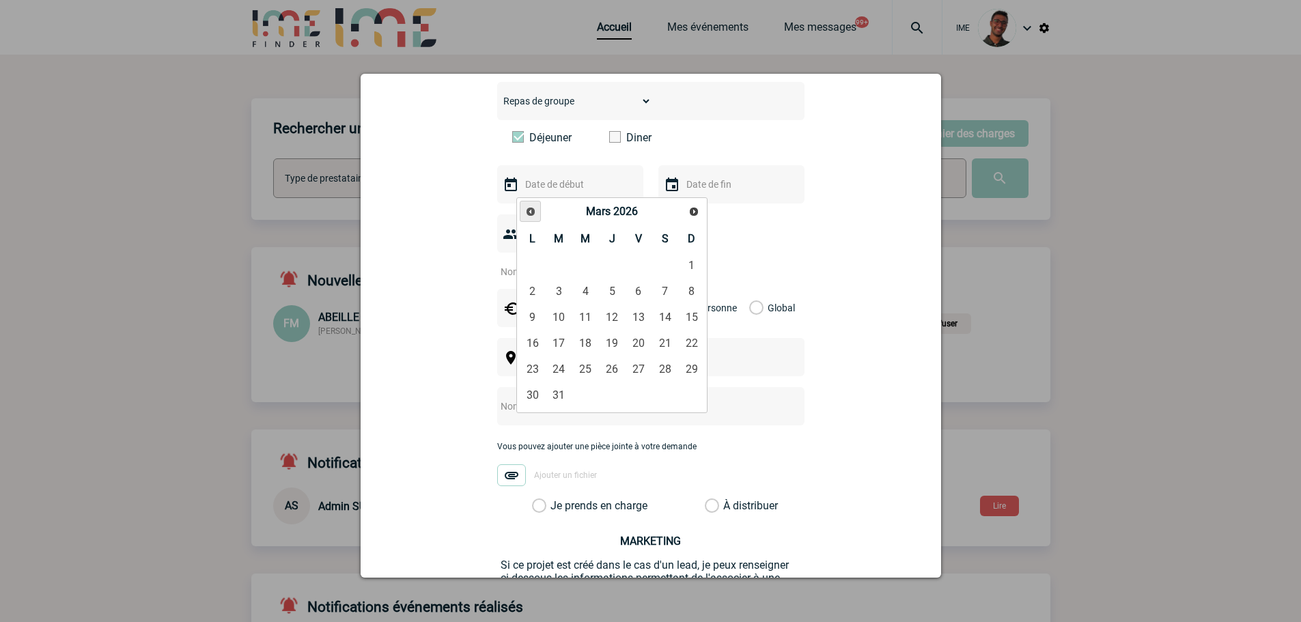
click at [537, 211] on link "Précédent" at bounding box center [530, 211] width 21 height 21
click at [565, 317] on link "16" at bounding box center [558, 317] width 25 height 25
type input "[DATE]"
click at [697, 199] on div at bounding box center [731, 184] width 146 height 38
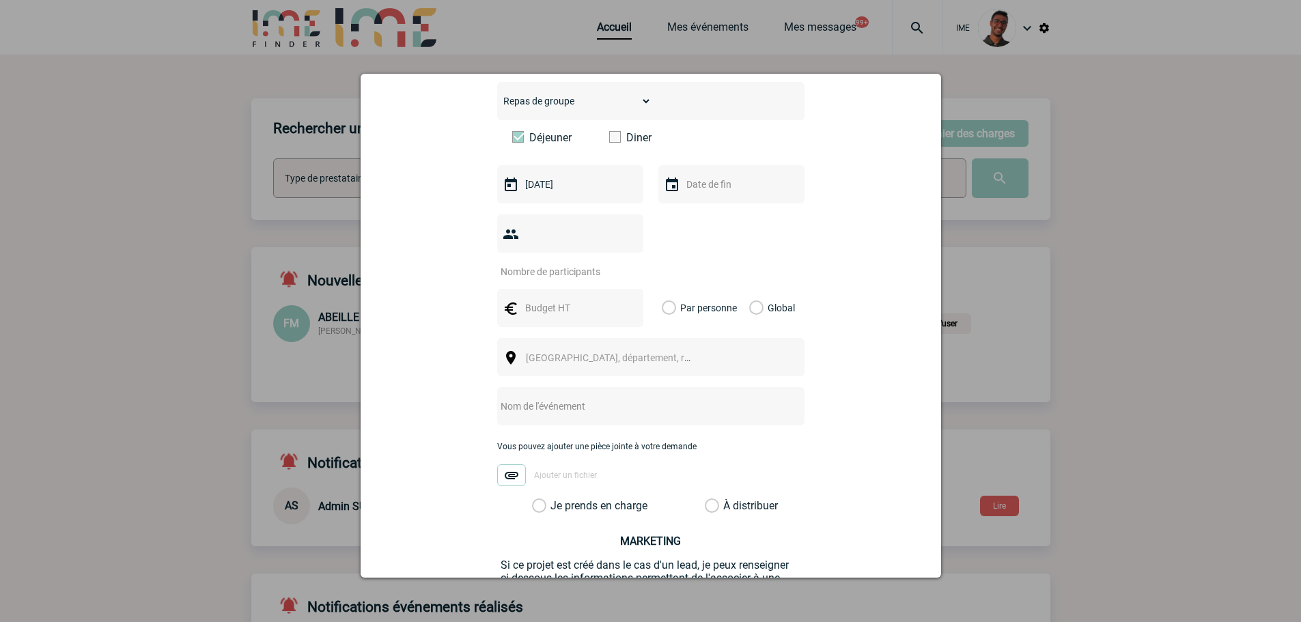
click at [703, 192] on input "text" at bounding box center [730, 184] width 94 height 18
click at [726, 315] on link "16" at bounding box center [719, 317] width 25 height 25
type input "[DATE]"
click at [582, 263] on input "number" at bounding box center [561, 272] width 128 height 18
type input "13"
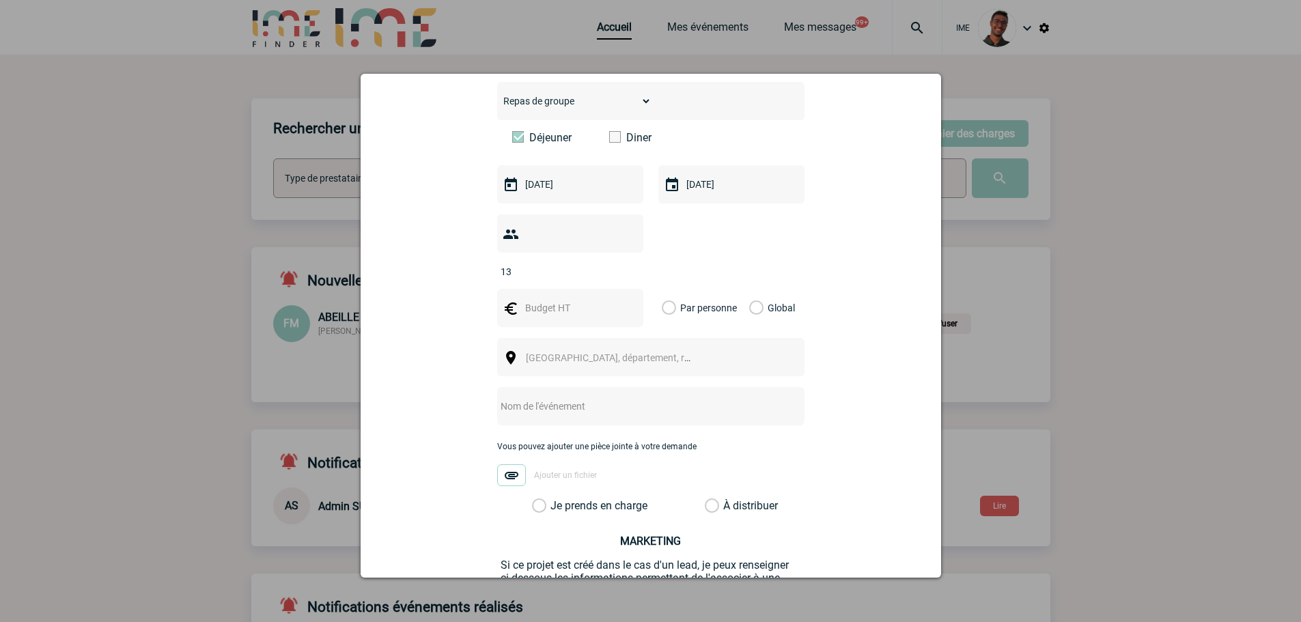
click at [578, 299] on input "text" at bounding box center [569, 308] width 94 height 18
click button "Continuer la création du nouvel événement" at bounding box center [0, 0] width 0 height 0
type input "1300"
click at [752, 289] on label "Global" at bounding box center [753, 308] width 9 height 38
click at [0, 0] on input "Global" at bounding box center [0, 0] width 0 height 0
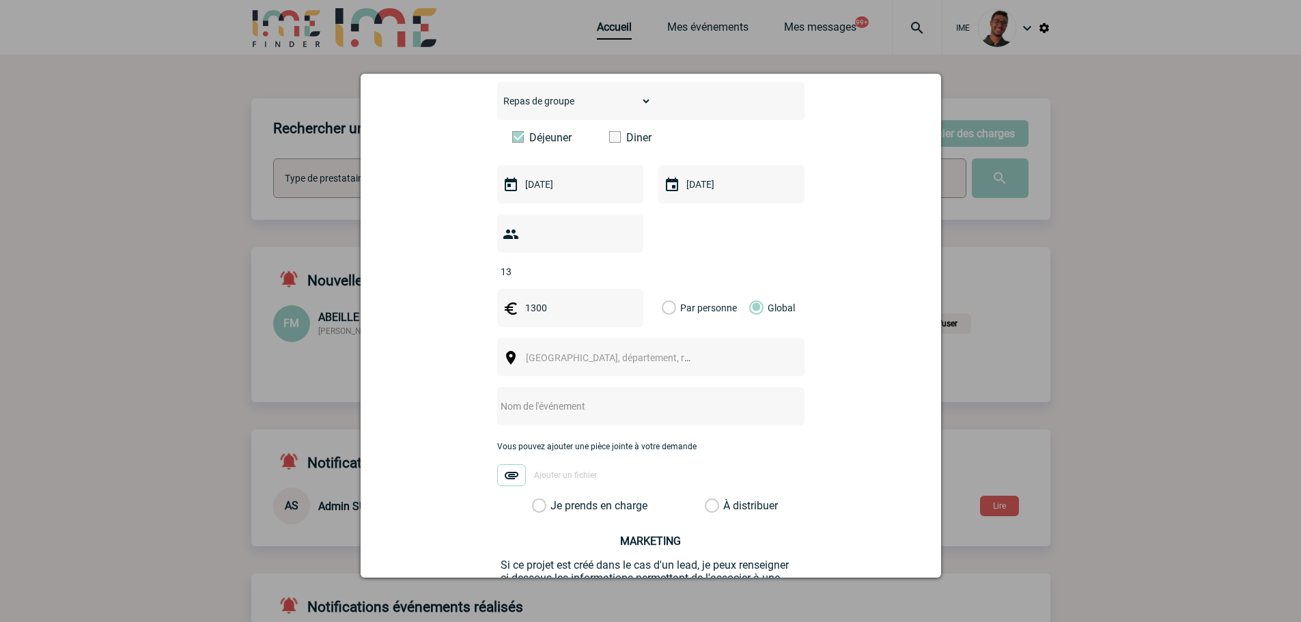
click at [686, 315] on div "Choisissez un type d'évènement Séminaire avec nuitée Séminaire sans nuitée Repa…" at bounding box center [650, 297] width 307 height 431
click at [674, 348] on span "[GEOGRAPHIC_DATA], département, région..." at bounding box center [614, 357] width 188 height 19
type input "nanterre"
select select "50"
click at [572, 397] on input "text" at bounding box center [632, 406] width 271 height 18
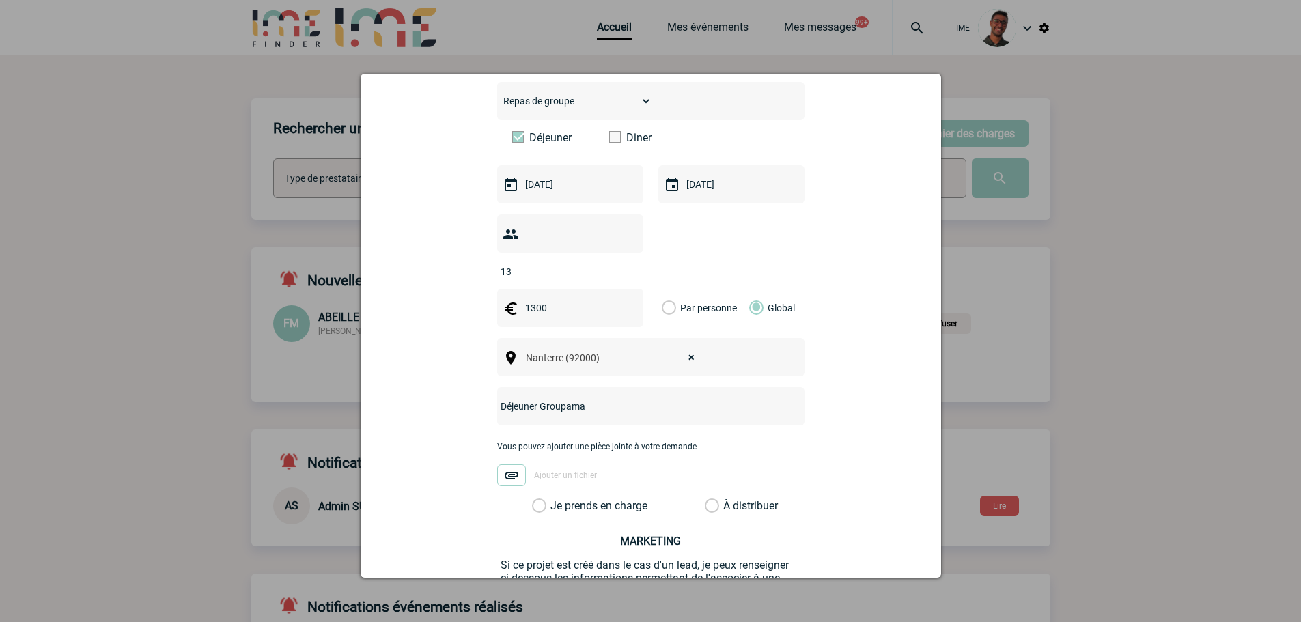
type input "Déjeuner Groupama"
click at [555, 499] on label "Je prends en charge" at bounding box center [543, 506] width 23 height 14
click at [0, 0] on input "Je prends en charge" at bounding box center [0, 0] width 0 height 0
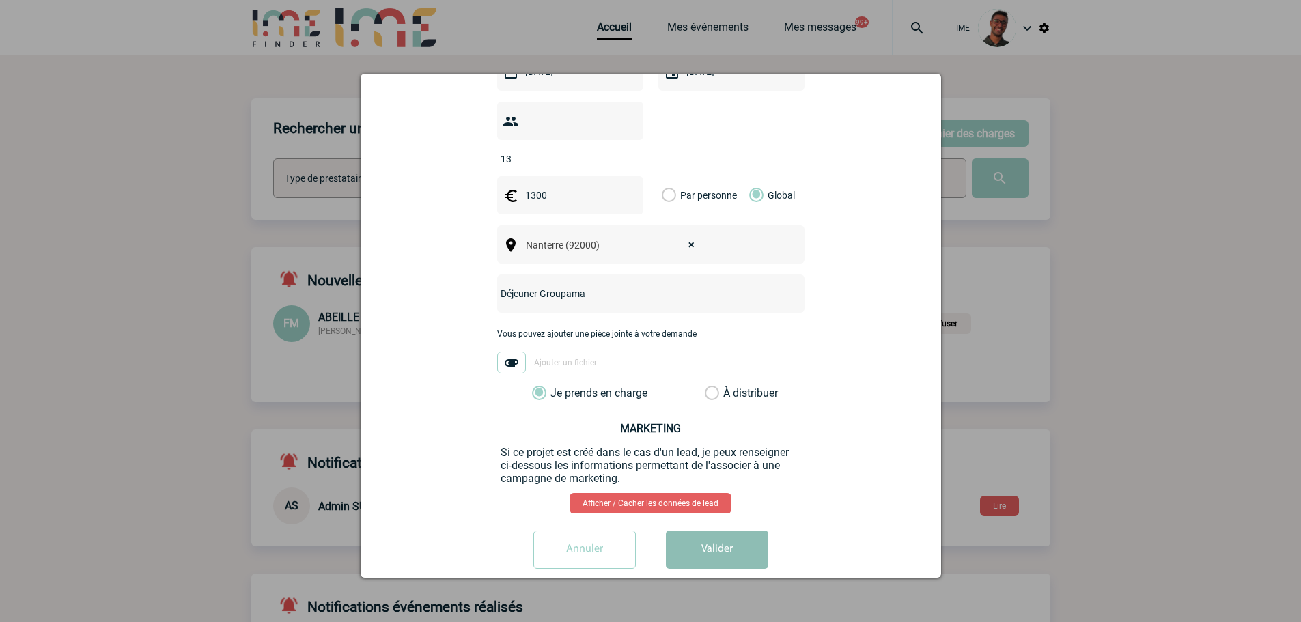
click at [681, 531] on button "Valider" at bounding box center [717, 550] width 102 height 38
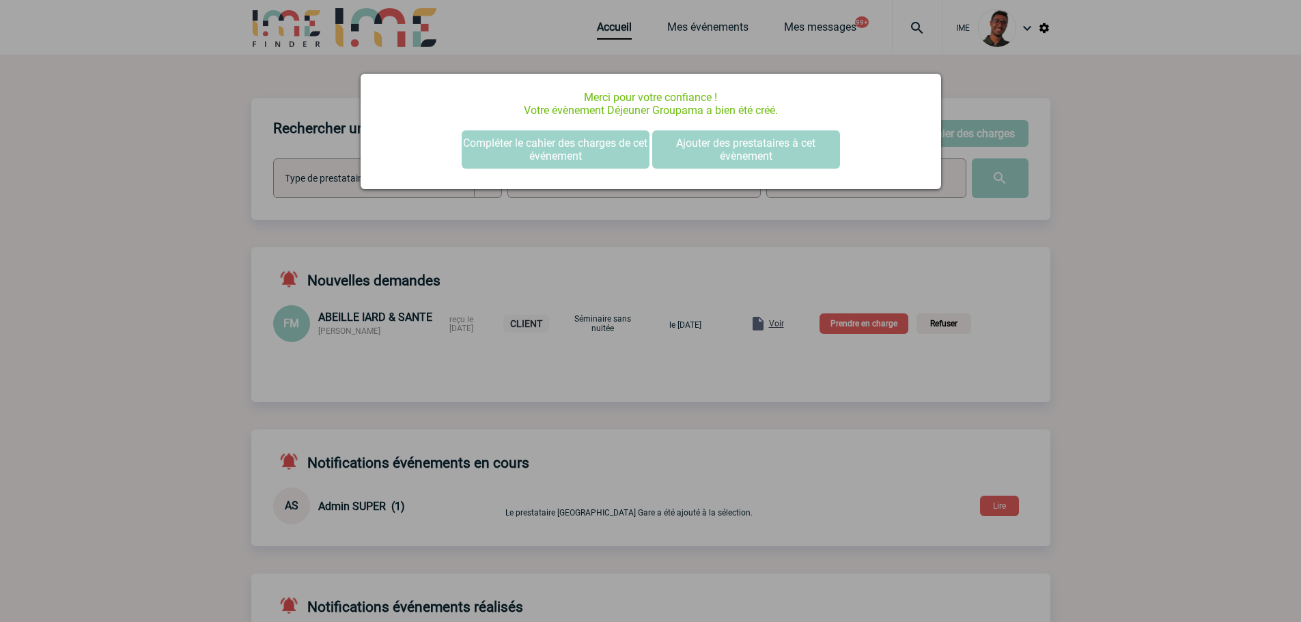
click at [255, 227] on div at bounding box center [650, 311] width 1301 height 622
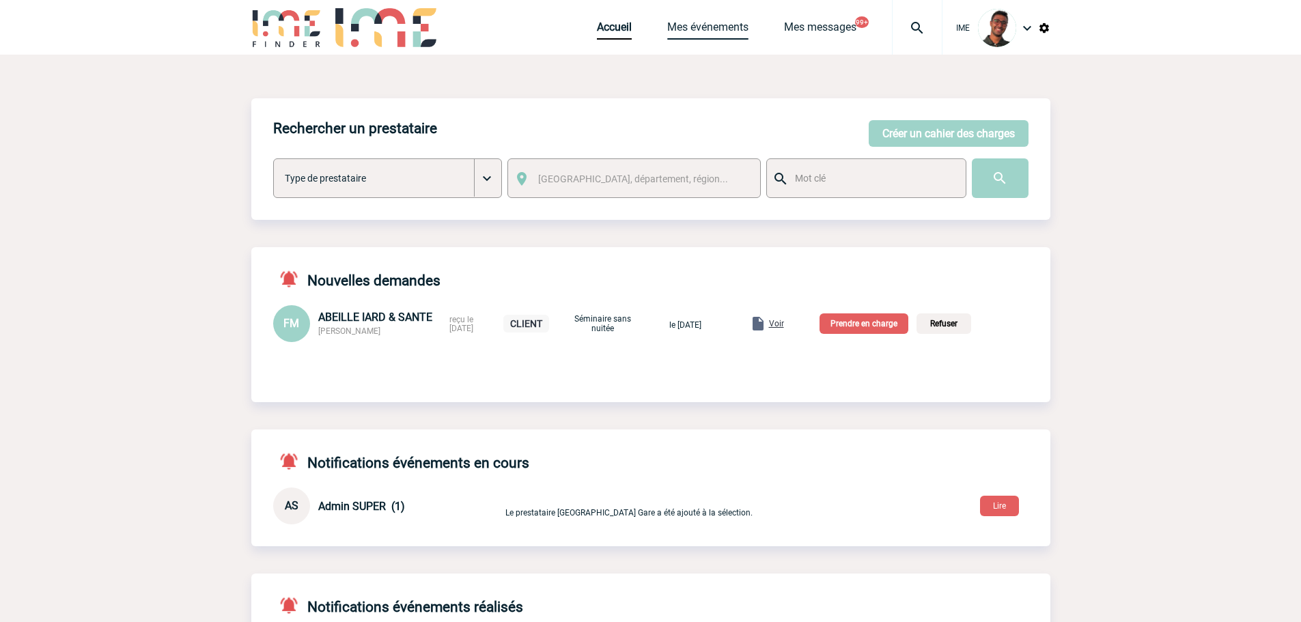
click at [692, 33] on link "Mes événements" at bounding box center [707, 29] width 81 height 19
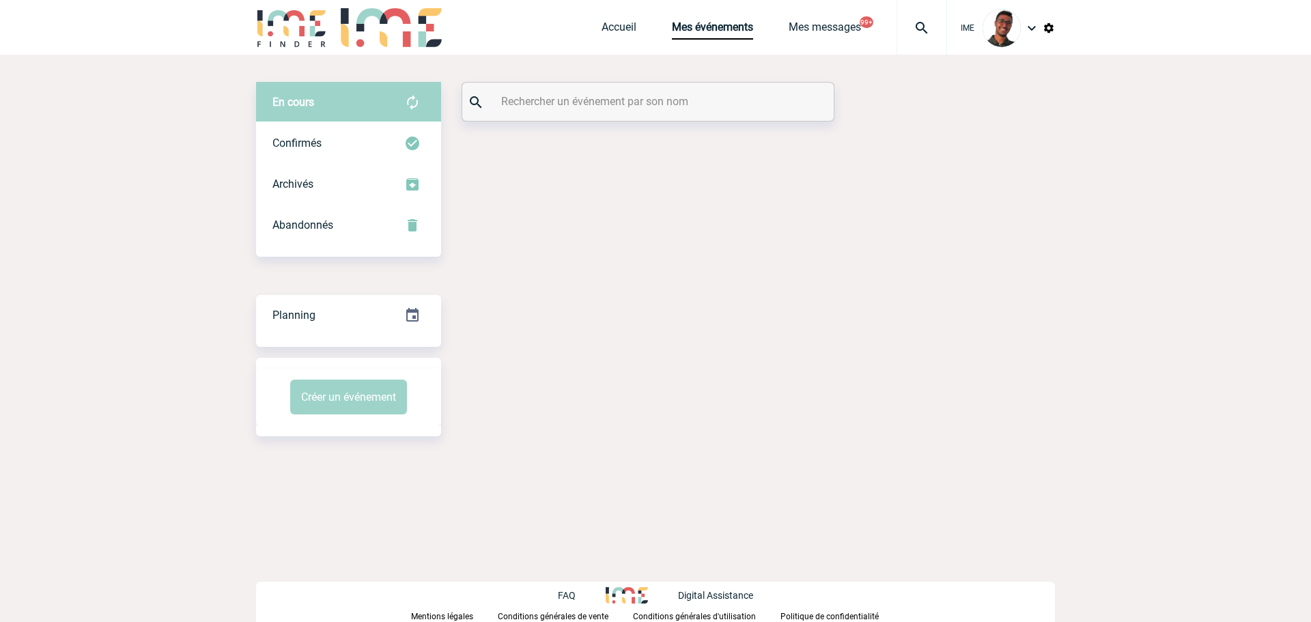
click at [613, 102] on input "text" at bounding box center [650, 101] width 304 height 20
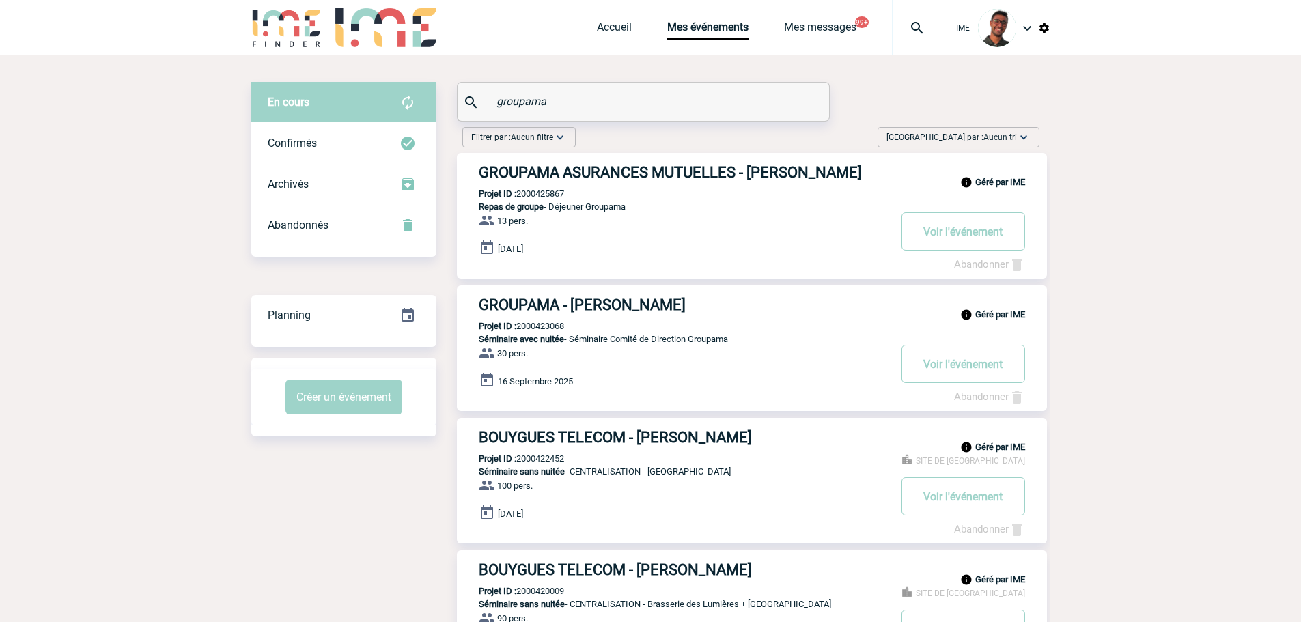
type input "groupama"
click at [643, 173] on h3 "GROUPAMA ASURANCES MUTUELLES - Abadie ROXANE" at bounding box center [684, 172] width 410 height 17
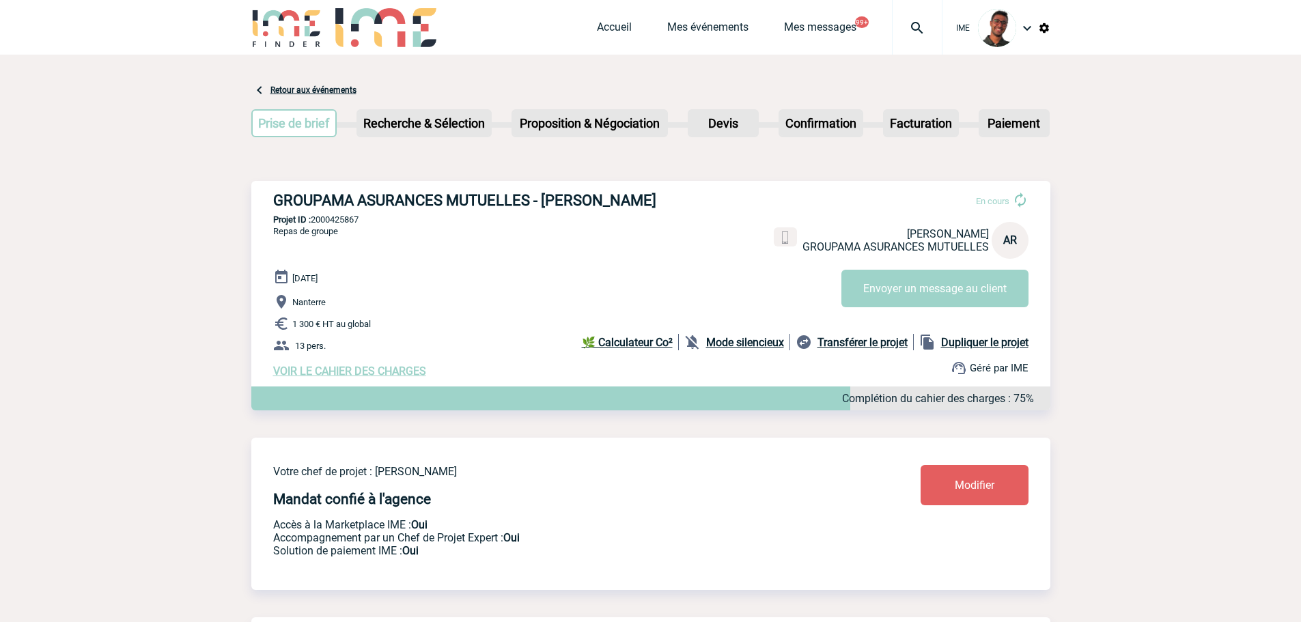
click at [1009, 489] on link "Modifier" at bounding box center [974, 485] width 108 height 40
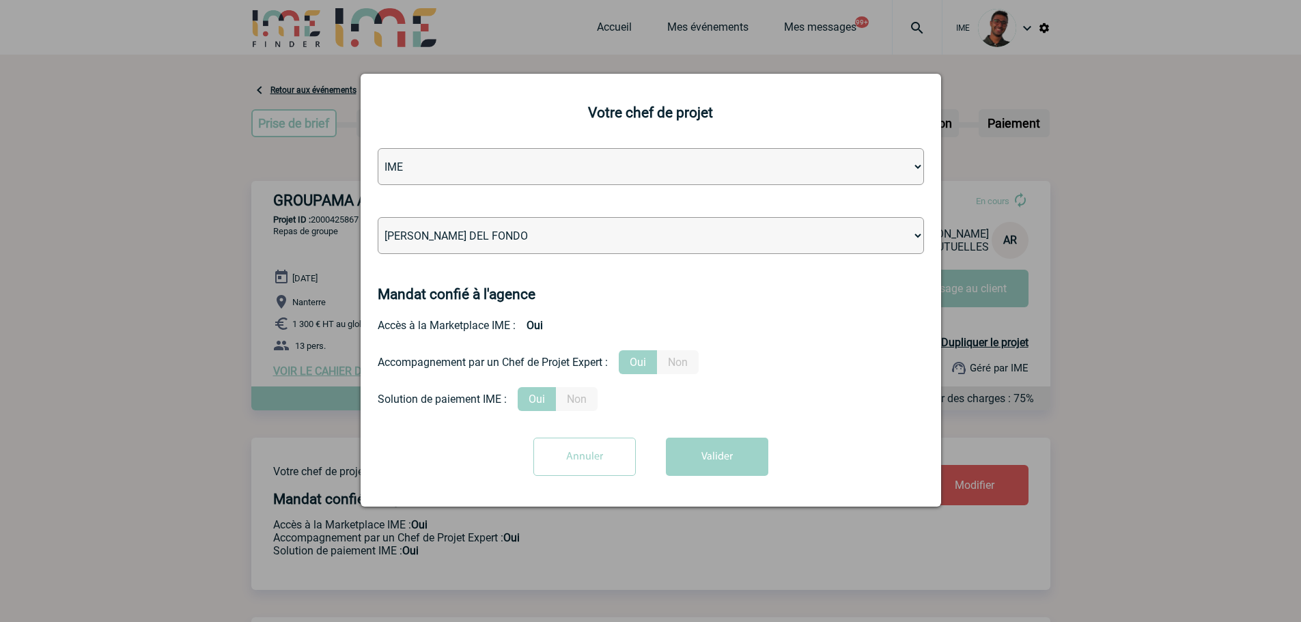
click at [700, 236] on select "[PERSON_NAME] [PERSON_NAME] [PERSON_NAME] Jean-[PERSON_NAME] [PERSON_NAME] [PER…" at bounding box center [651, 235] width 546 height 37
select select "131347"
click at [378, 218] on select "[PERSON_NAME] [PERSON_NAME] [PERSON_NAME] Jean-[PERSON_NAME] [PERSON_NAME] [PER…" at bounding box center [651, 235] width 546 height 37
click at [710, 460] on button "Valider" at bounding box center [717, 457] width 102 height 38
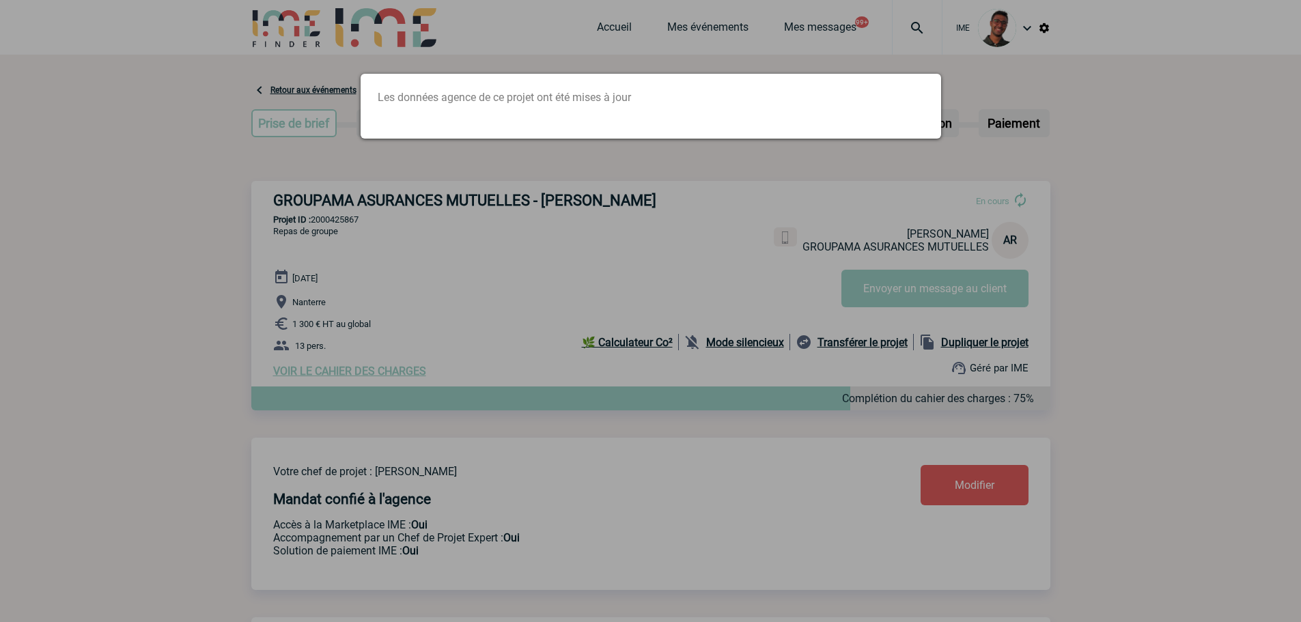
click at [356, 253] on div at bounding box center [650, 311] width 1301 height 622
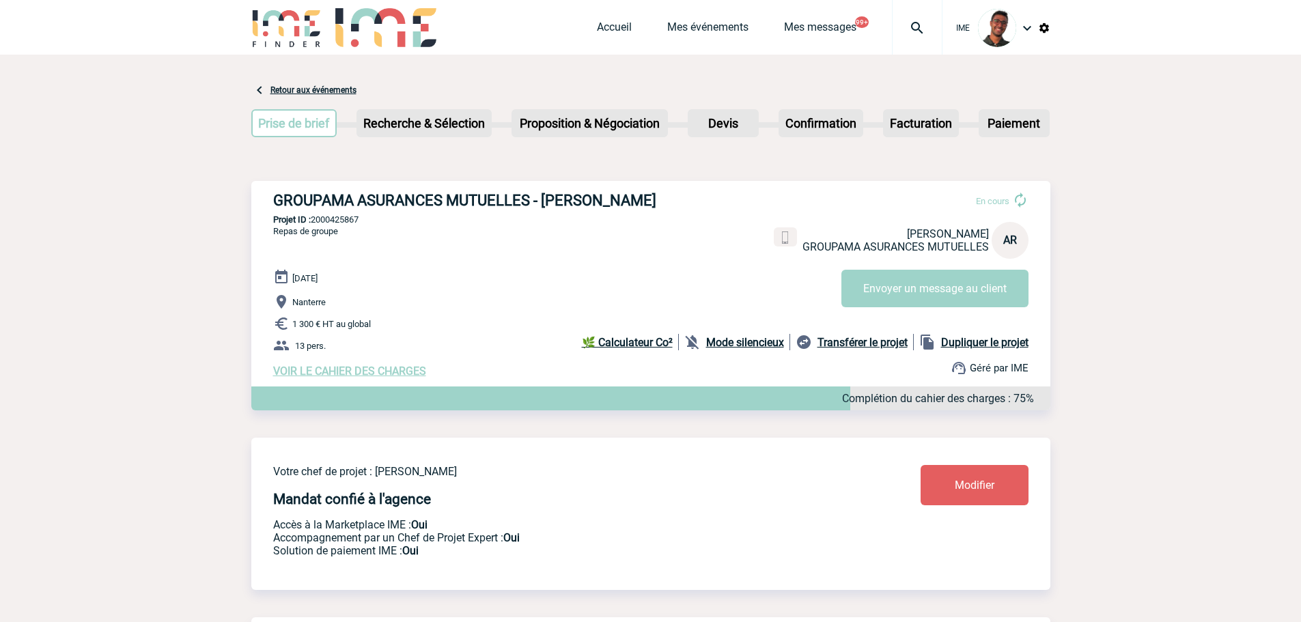
click at [330, 219] on p "Projet ID : 2000425867" at bounding box center [650, 219] width 799 height 10
copy p "2000425867"
click at [343, 221] on p "Projet ID : 2000425867" at bounding box center [650, 219] width 799 height 10
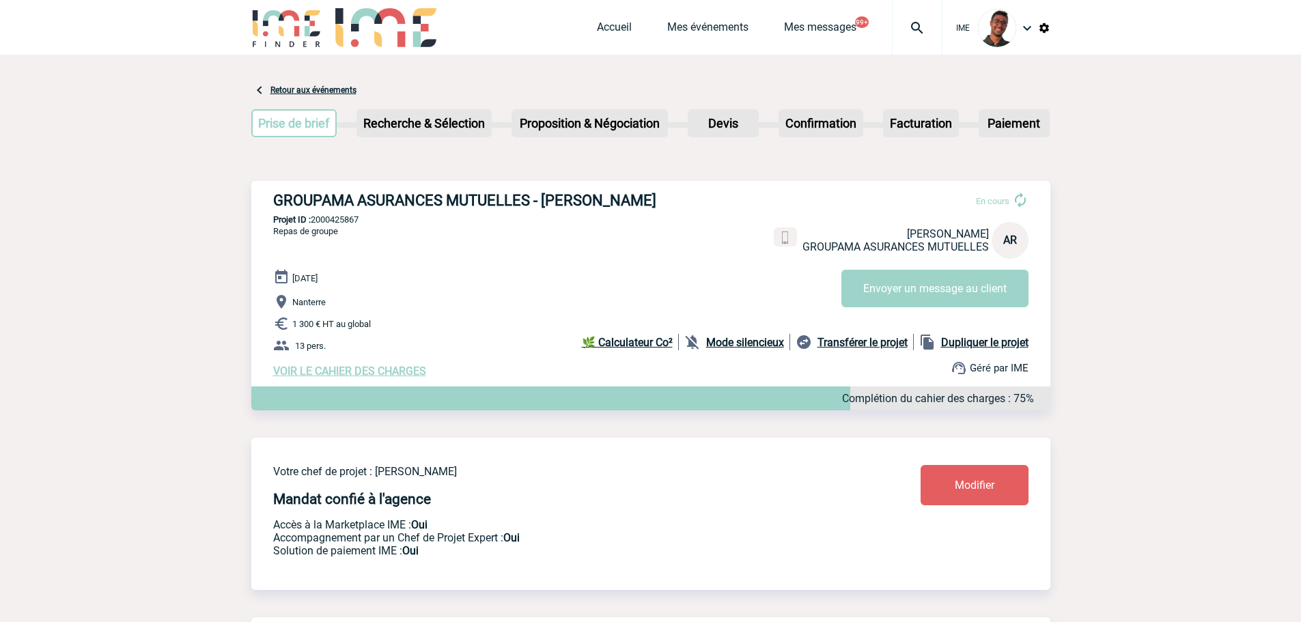
click at [395, 328] on p "1 300 € HT au global" at bounding box center [661, 323] width 777 height 16
